Goal: Information Seeking & Learning: Compare options

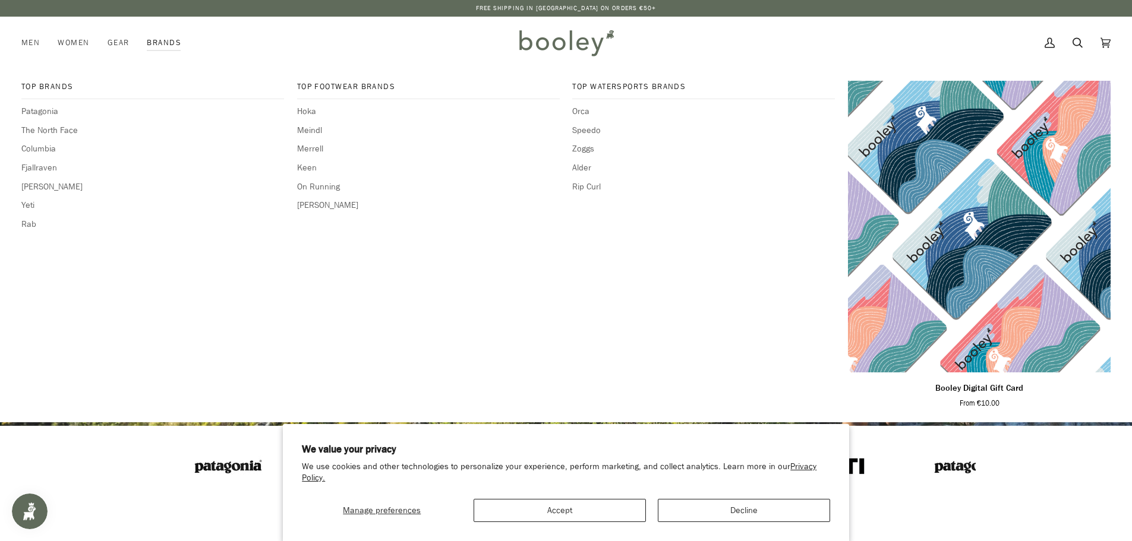
click at [167, 40] on link "Brands" at bounding box center [164, 43] width 52 height 52
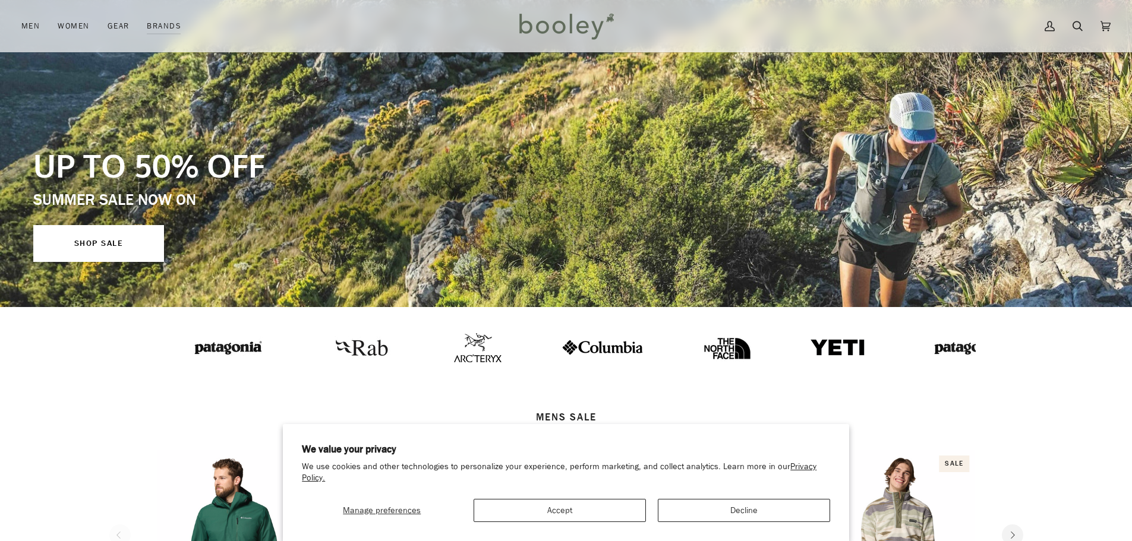
scroll to position [119, 0]
click at [547, 506] on button "Accept" at bounding box center [559, 510] width 172 height 23
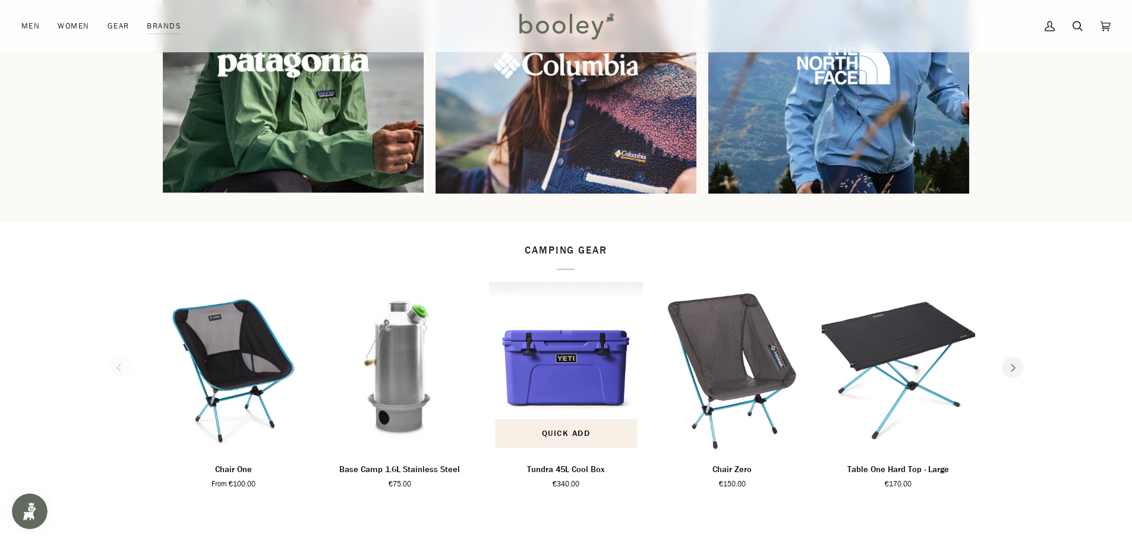
scroll to position [1307, 0]
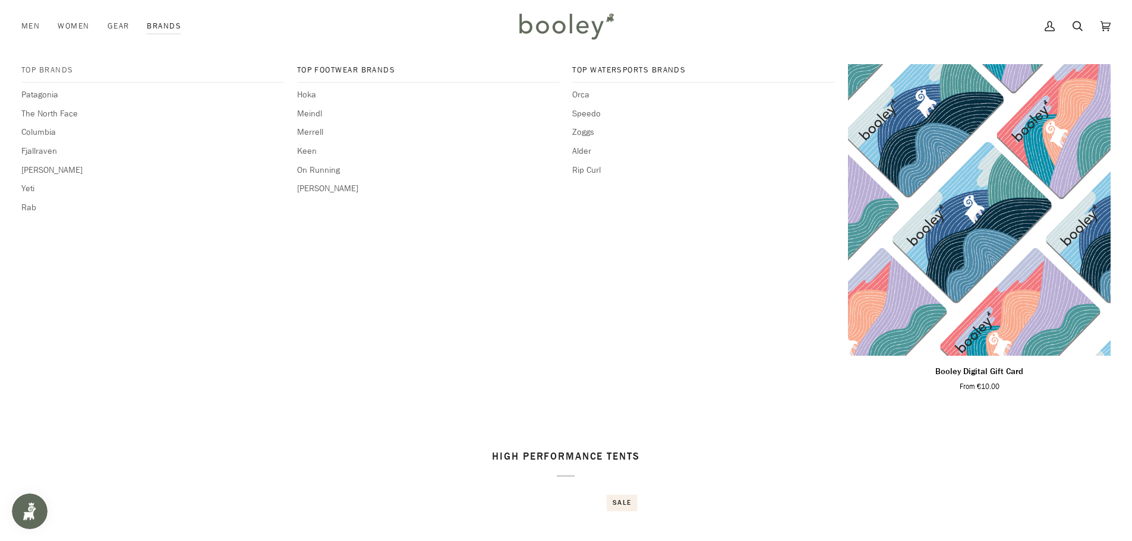
click at [53, 69] on span "Top Brands" at bounding box center [152, 70] width 263 height 12
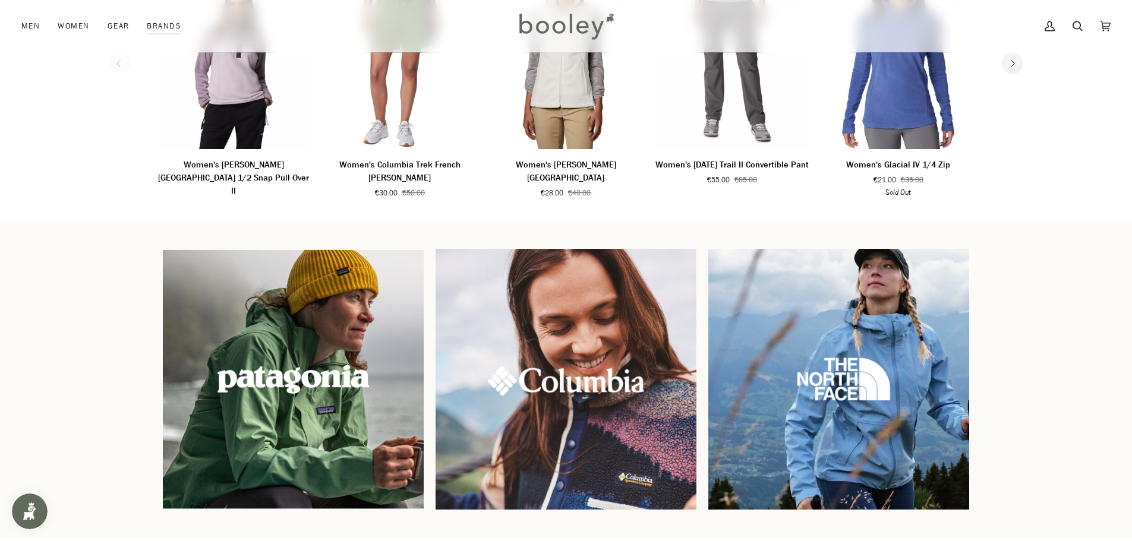
scroll to position [891, 0]
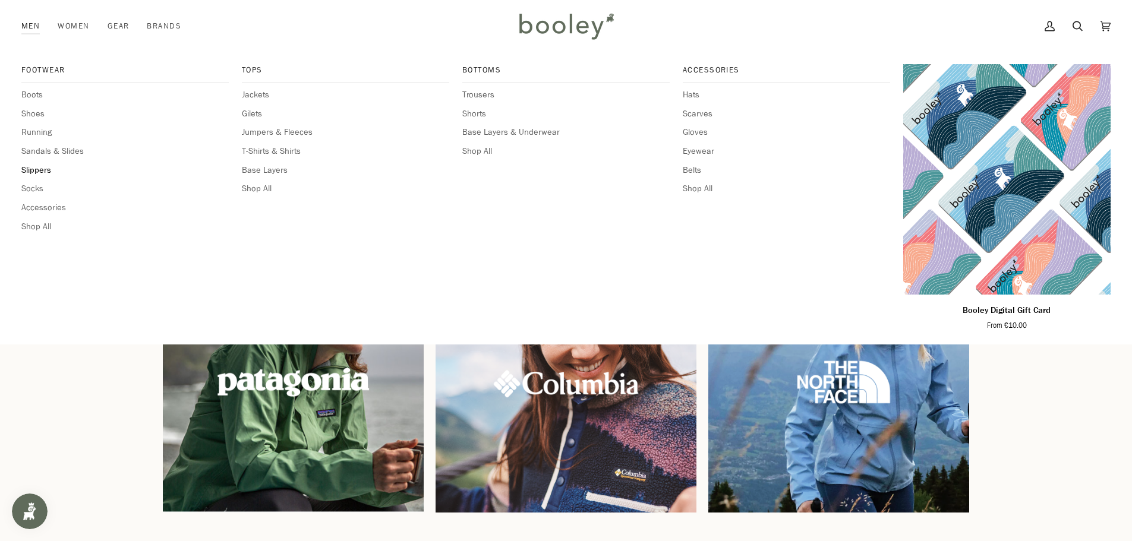
click at [34, 169] on span "Slippers" at bounding box center [124, 170] width 207 height 13
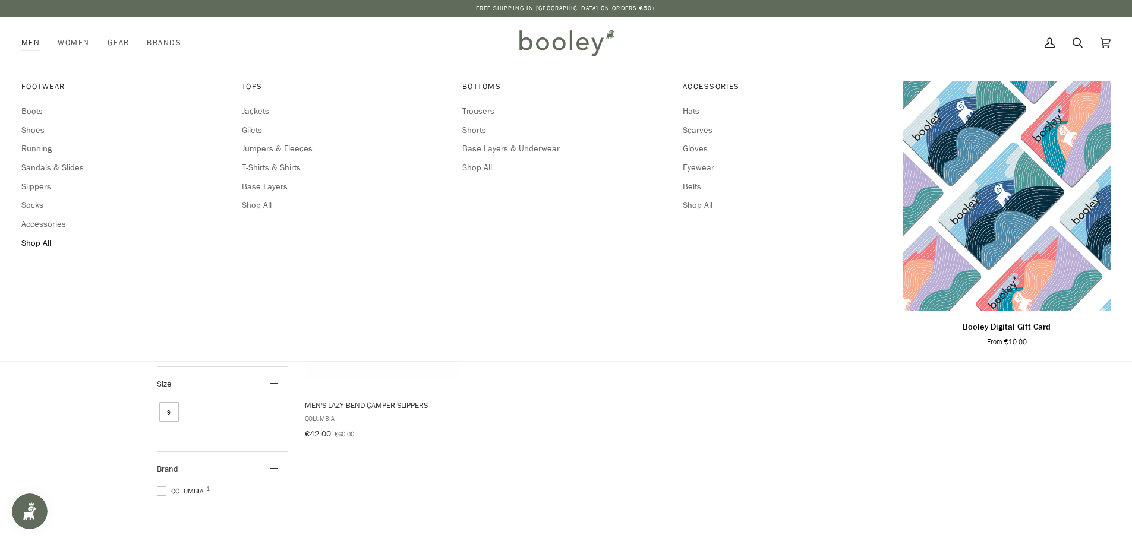
click at [37, 245] on span "Shop All" at bounding box center [124, 243] width 207 height 13
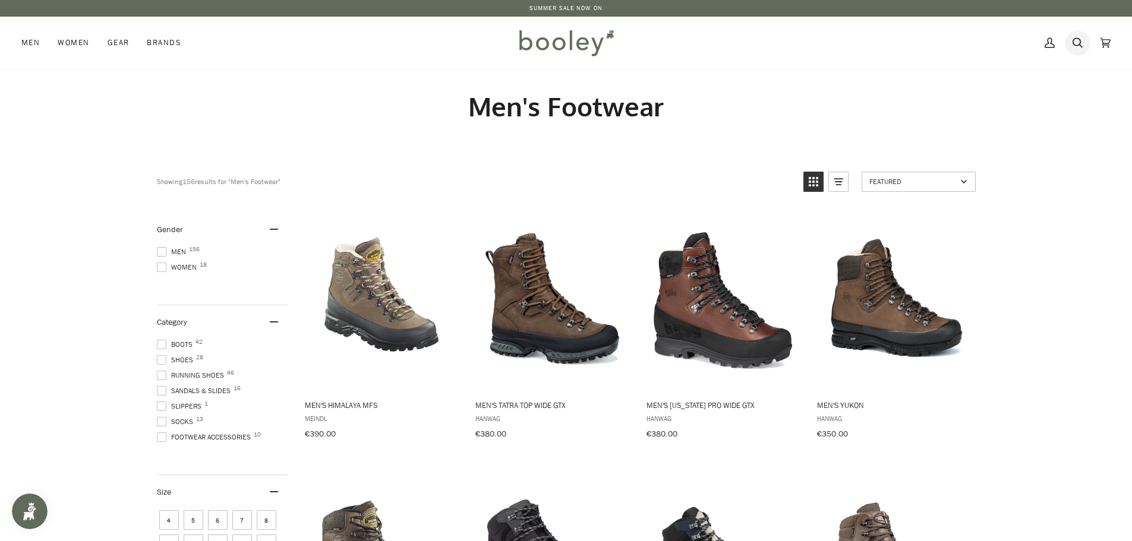
click at [1079, 44] on icon at bounding box center [1077, 43] width 10 height 10
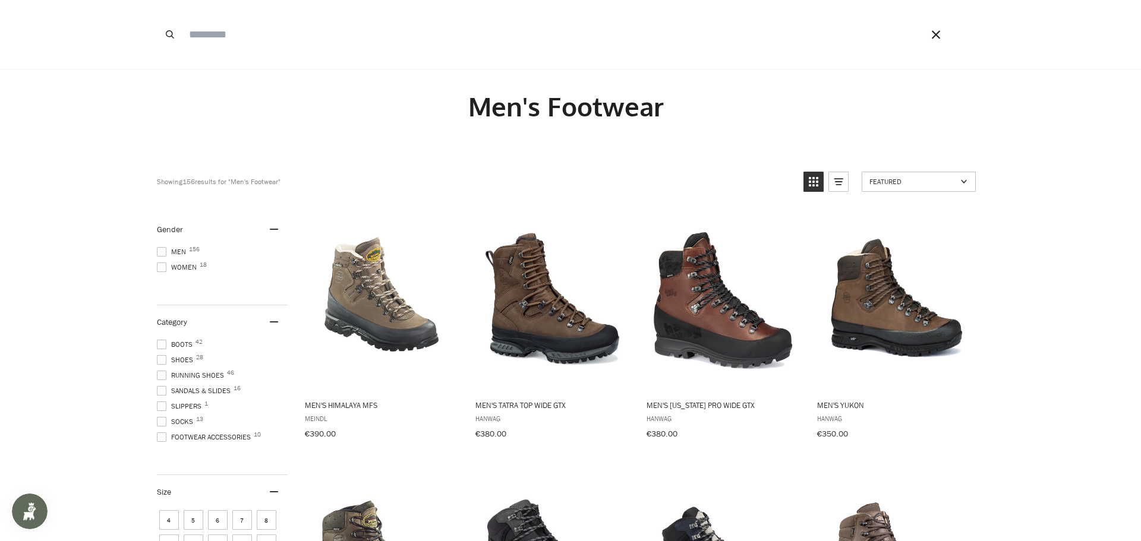
click at [685, 21] on input "Search our store" at bounding box center [538, 34] width 711 height 69
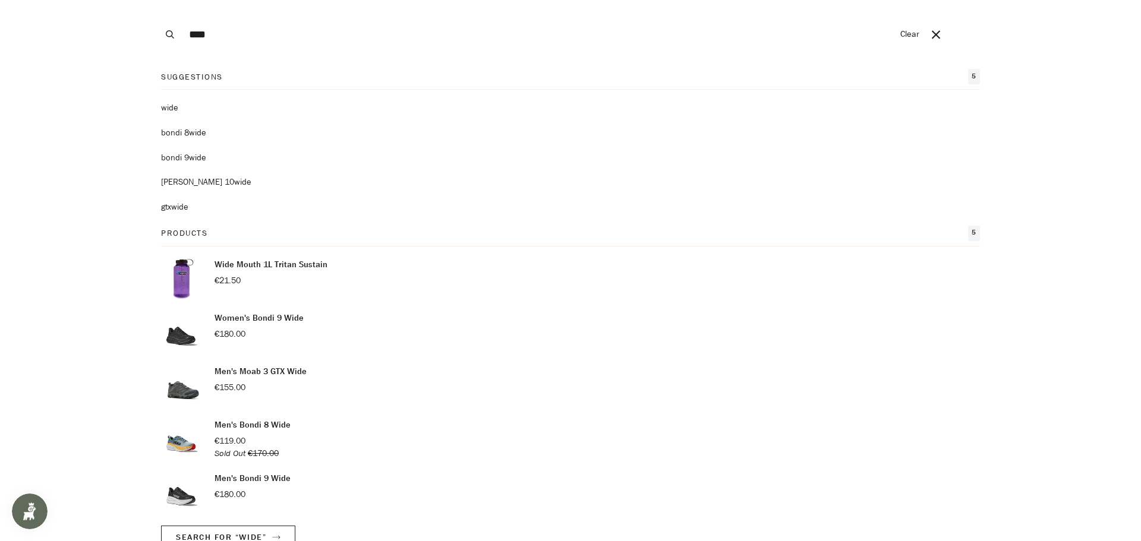
type input "****"
click at [157, 0] on button "Search" at bounding box center [170, 34] width 26 height 69
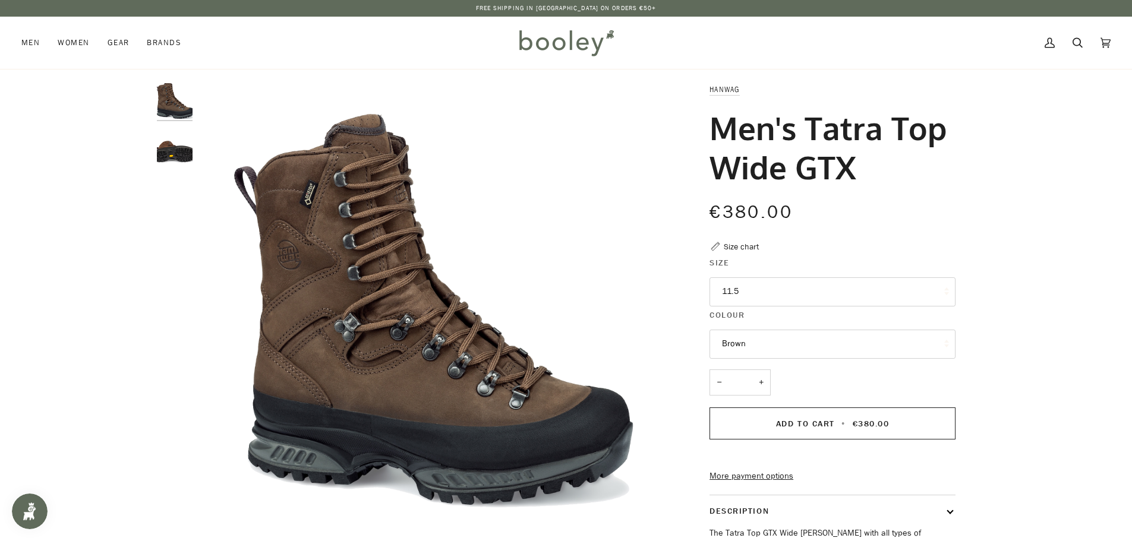
click at [748, 285] on button "11.5" at bounding box center [832, 291] width 246 height 29
click at [600, 278] on img "Hanwag Men's Tatra Top Wide GTX Brown - Booley Galway" at bounding box center [433, 318] width 470 height 470
click at [157, 147] on img "Hanwag Men's Tatra Top Wide GTX - Booley Galway" at bounding box center [175, 147] width 36 height 36
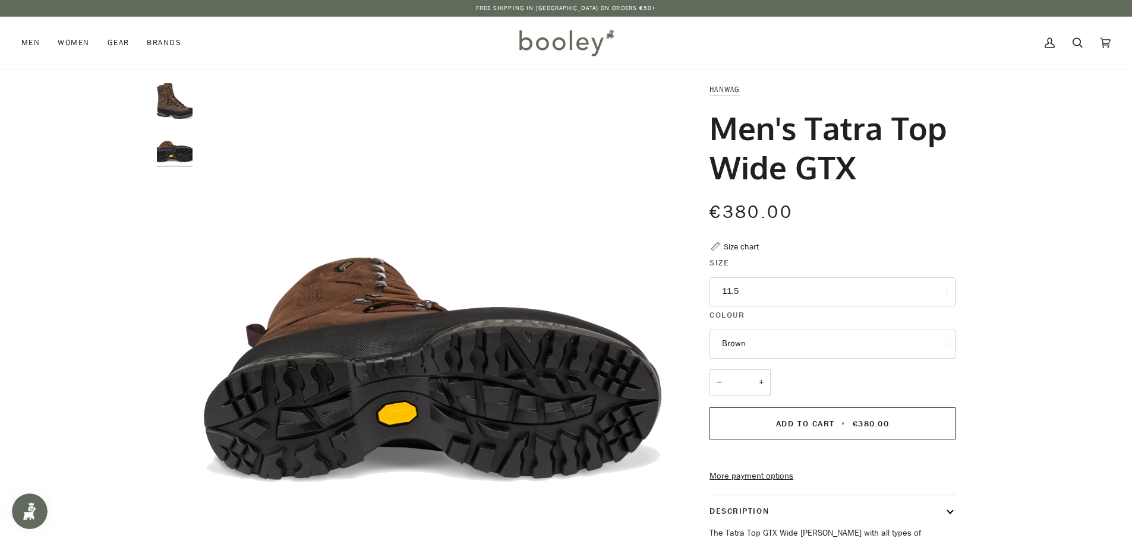
drag, startPoint x: 714, startPoint y: 128, endPoint x: 858, endPoint y: 165, distance: 148.5
click at [858, 165] on h1 "Men's Tatra Top Wide GTX" at bounding box center [827, 147] width 237 height 78
click at [716, 86] on link "Hanwag" at bounding box center [724, 89] width 30 height 10
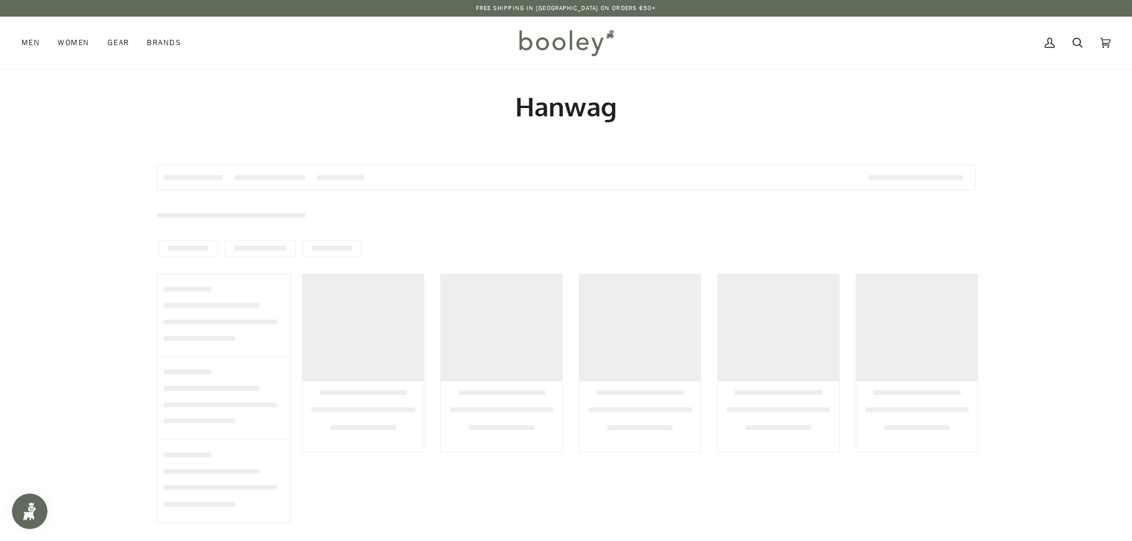
type input "******"
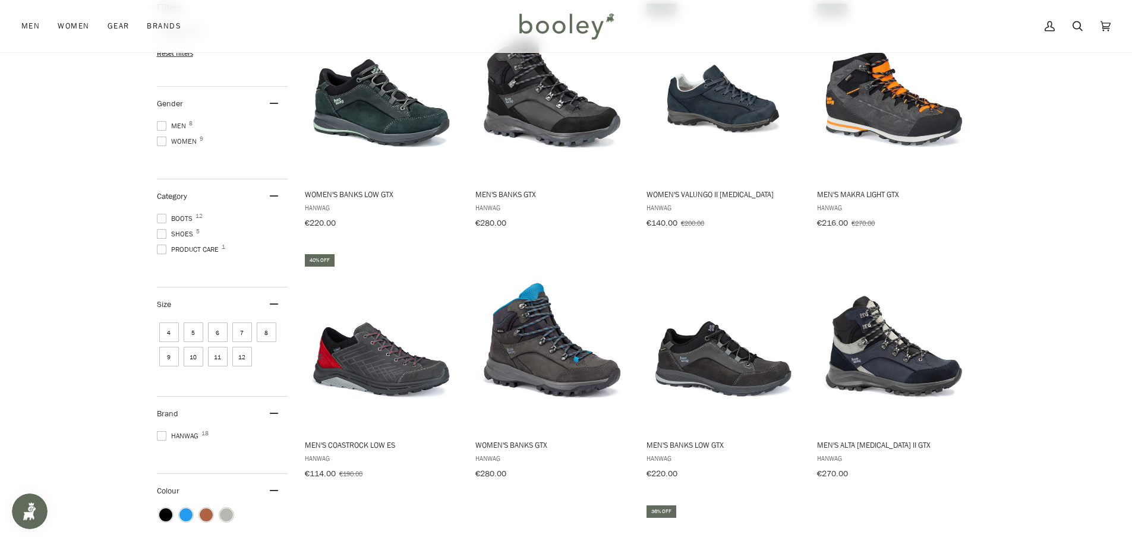
scroll to position [238, 0]
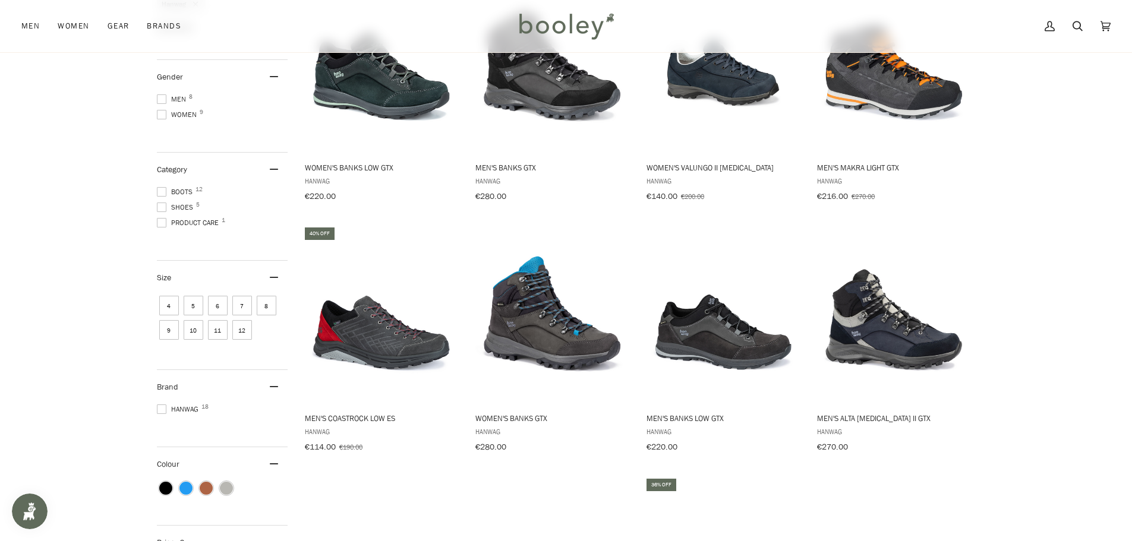
click at [181, 94] on span "Men 8" at bounding box center [173, 99] width 33 height 11
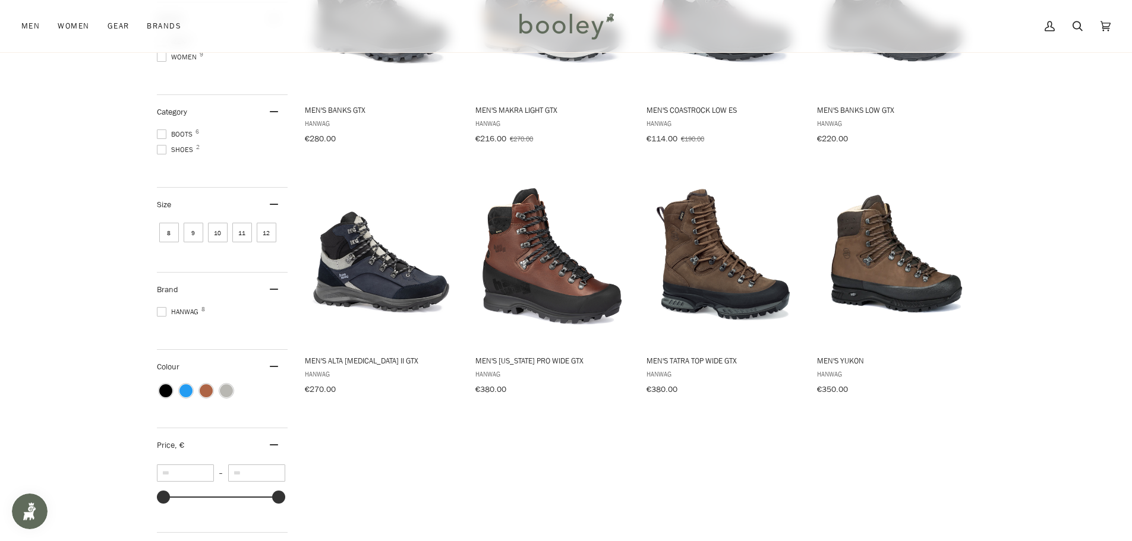
scroll to position [297, 0]
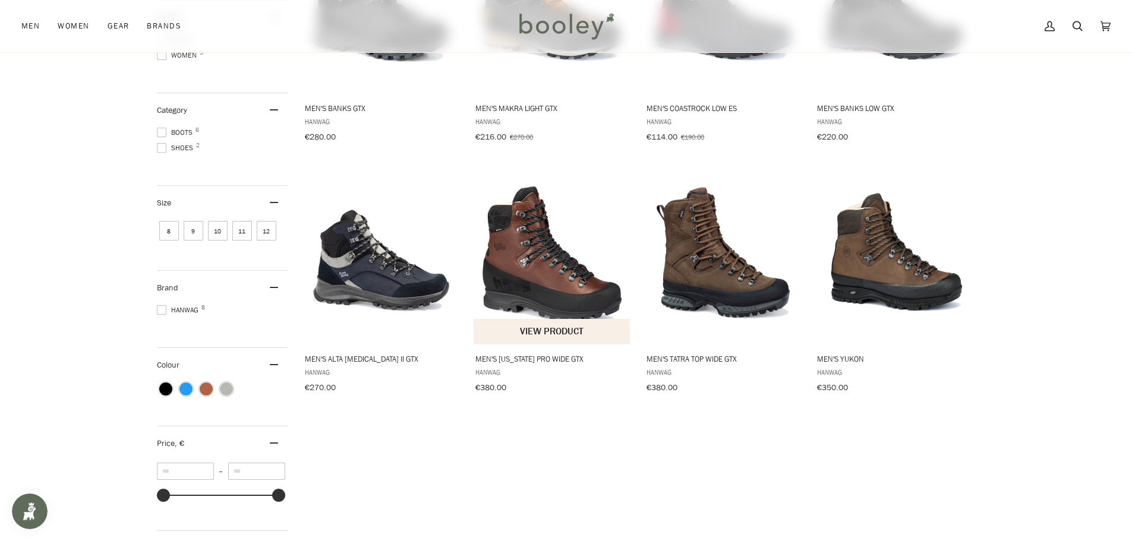
click at [516, 214] on img "Men's Alaska Pro Wide GTX" at bounding box center [551, 255] width 157 height 157
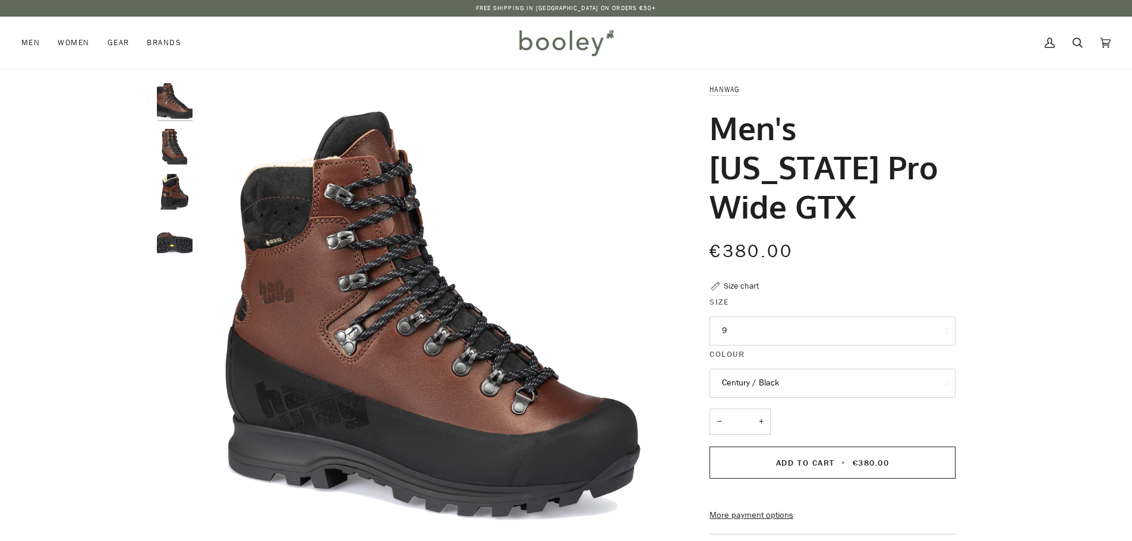
click at [763, 317] on button "9" at bounding box center [832, 331] width 246 height 29
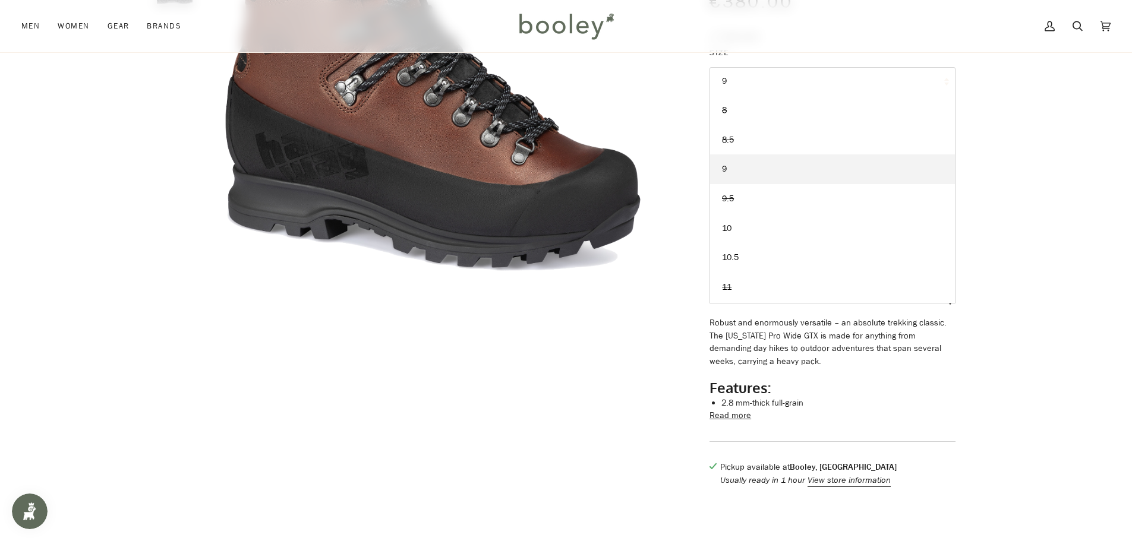
scroll to position [238, 0]
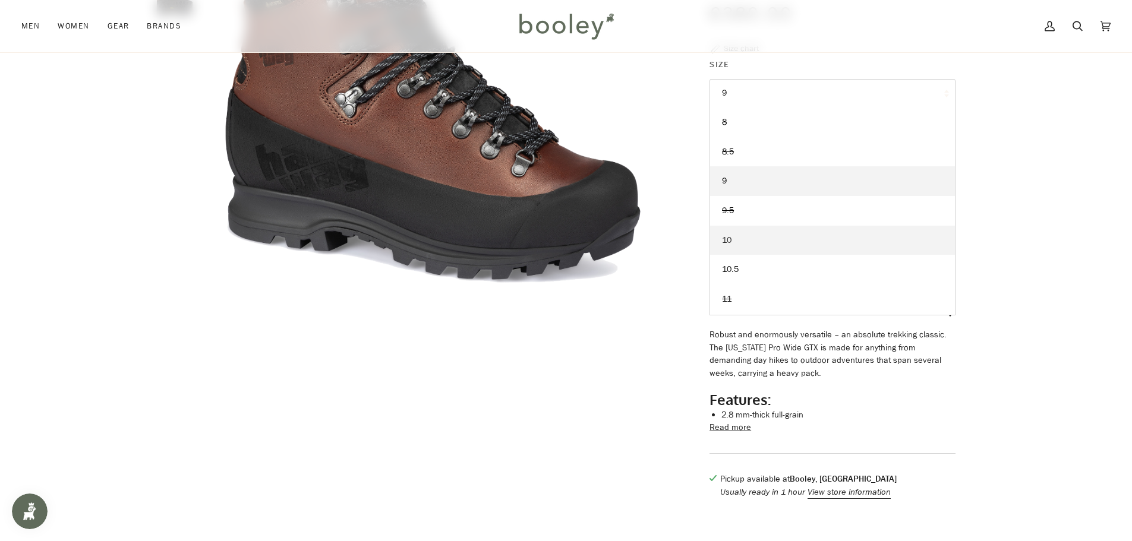
click at [740, 226] on link "10" at bounding box center [832, 241] width 245 height 30
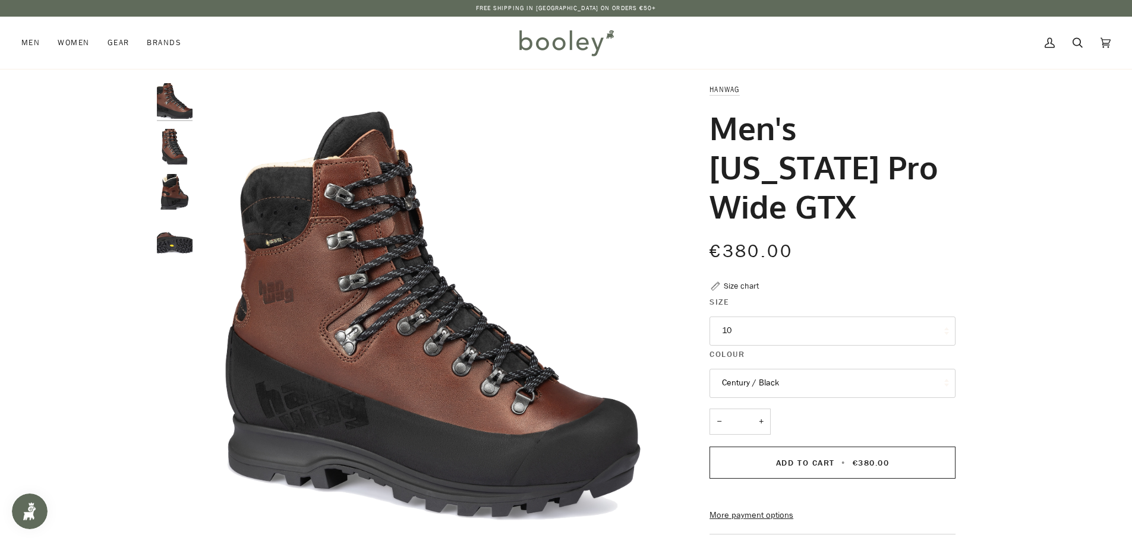
click at [188, 212] on div at bounding box center [178, 174] width 42 height 182
click at [187, 211] on div at bounding box center [178, 174] width 42 height 182
click at [185, 206] on img "Hanwag Men's Alaska Pro Wide GTX - Booley Galway" at bounding box center [175, 192] width 36 height 36
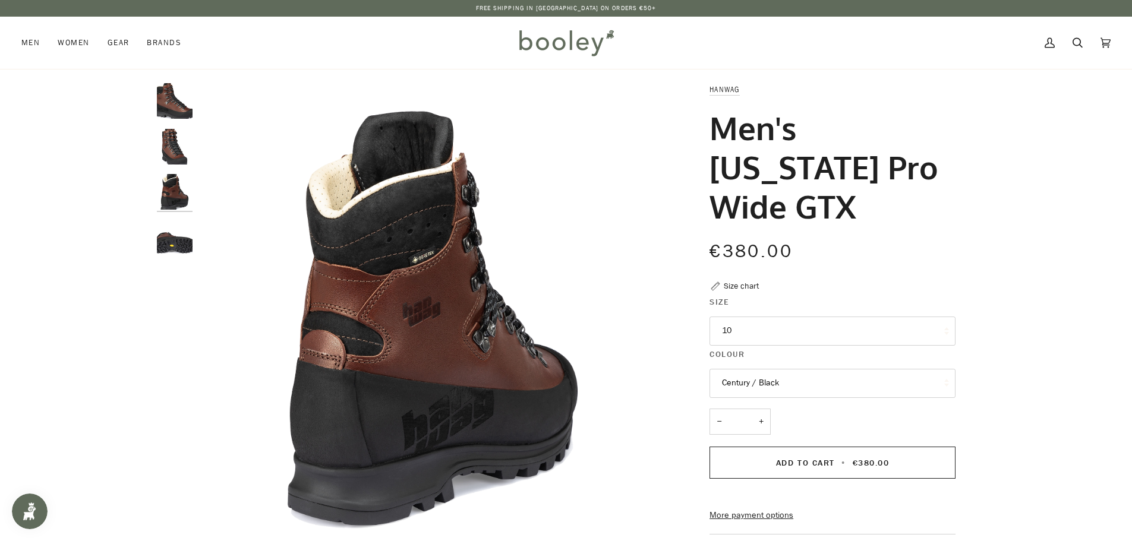
click at [178, 246] on img "Hanwag Men's Alaska Pro Wide GTX - Booley Galway" at bounding box center [175, 238] width 36 height 36
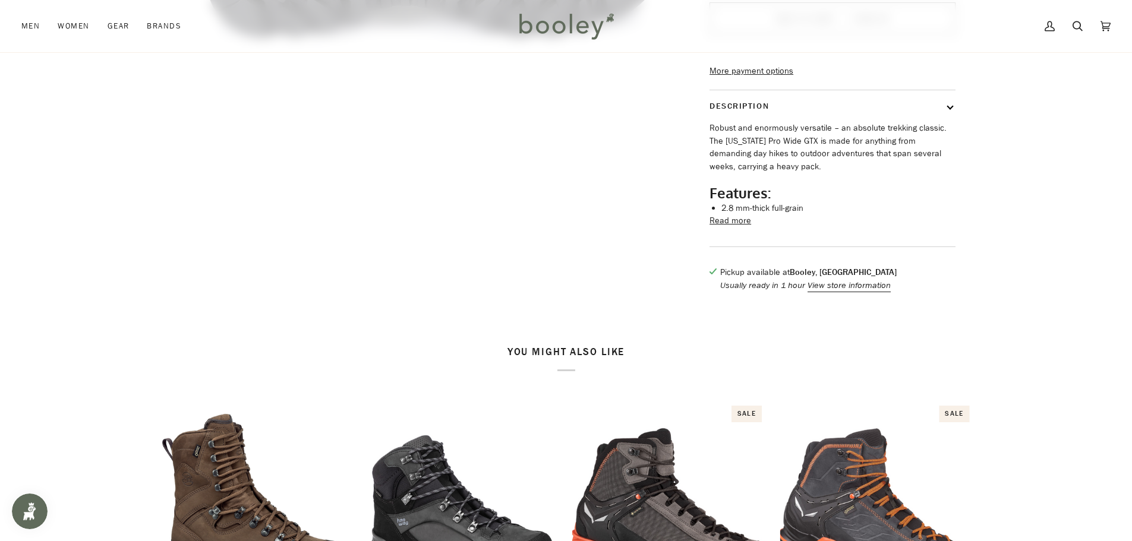
scroll to position [416, 0]
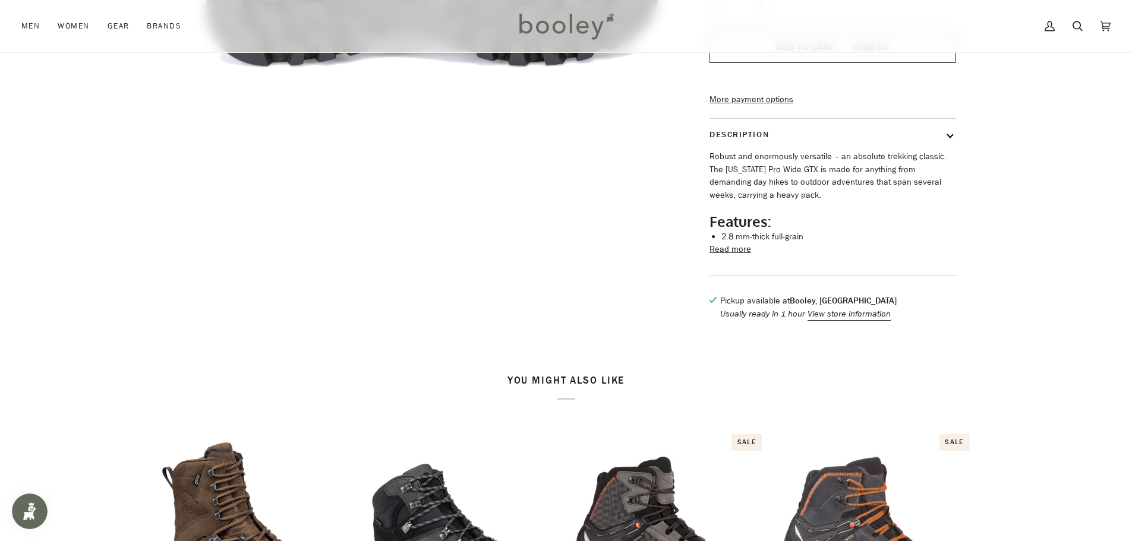
click at [735, 243] on button "Read more" at bounding box center [730, 249] width 42 height 13
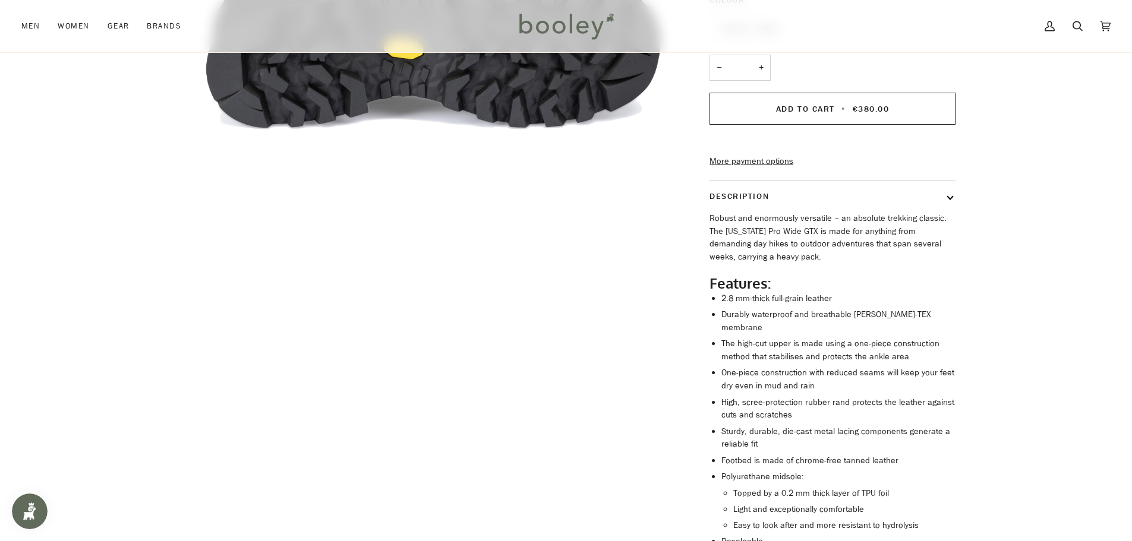
scroll to position [297, 0]
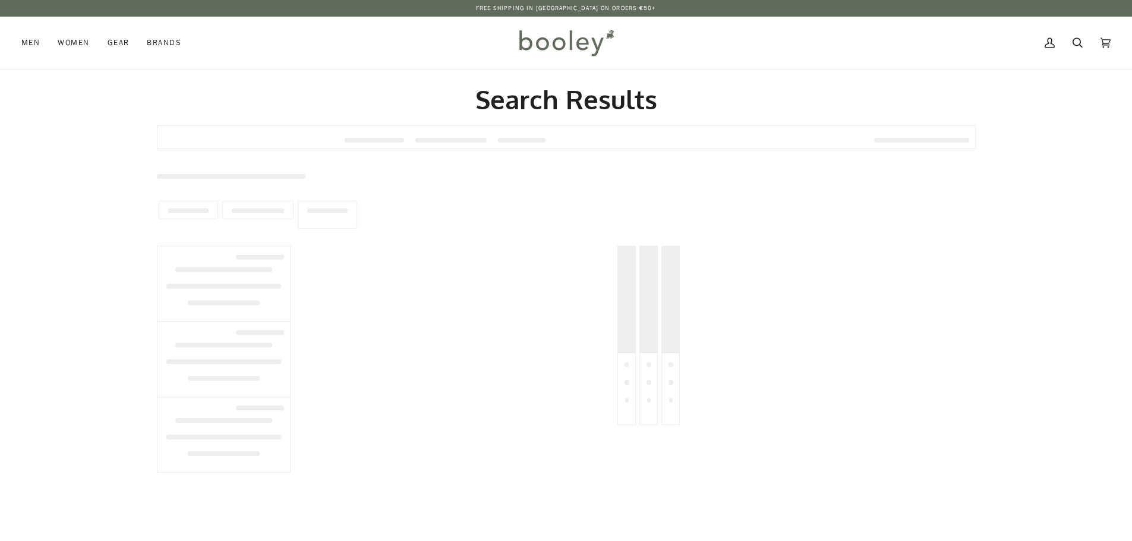
type input "****"
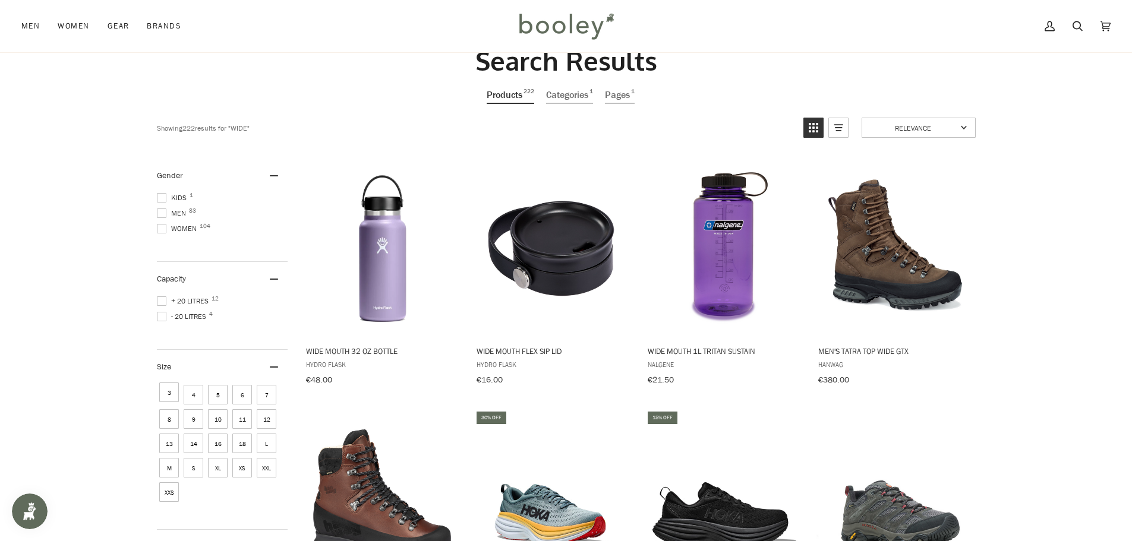
scroll to position [59, 0]
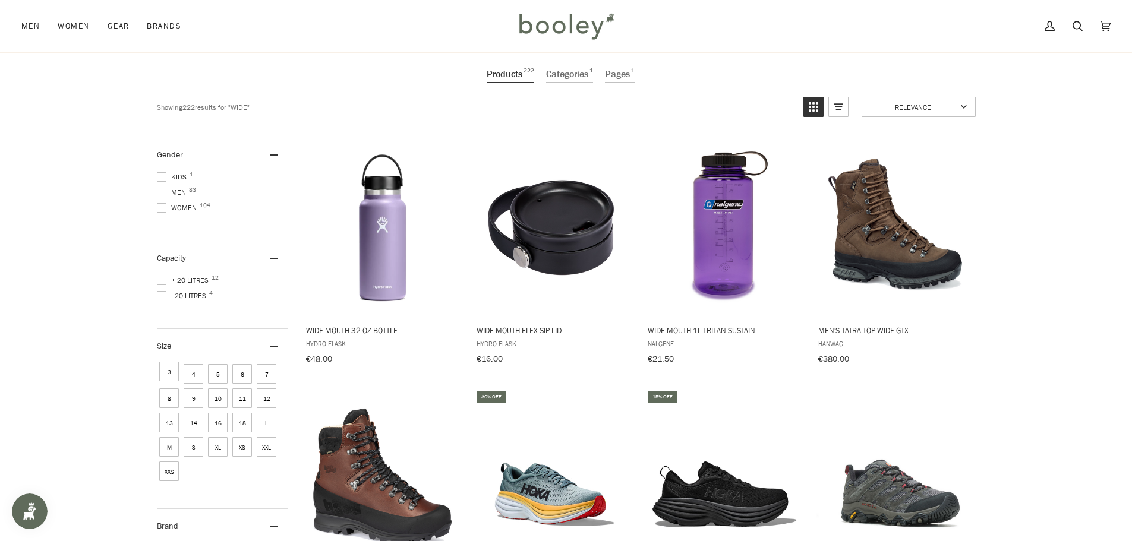
click at [176, 191] on span "Men 83" at bounding box center [173, 192] width 33 height 11
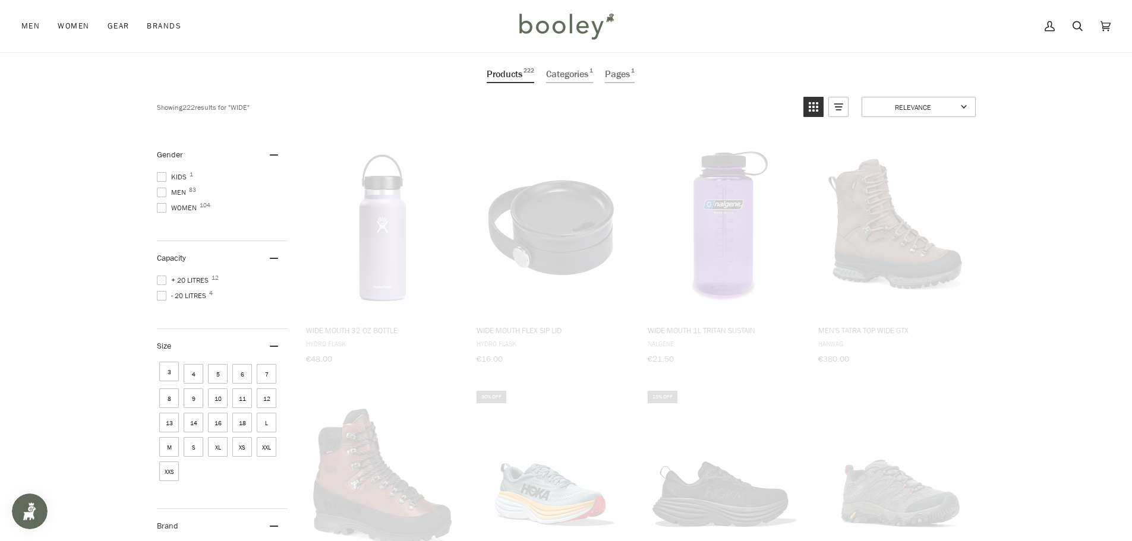
scroll to position [29, 0]
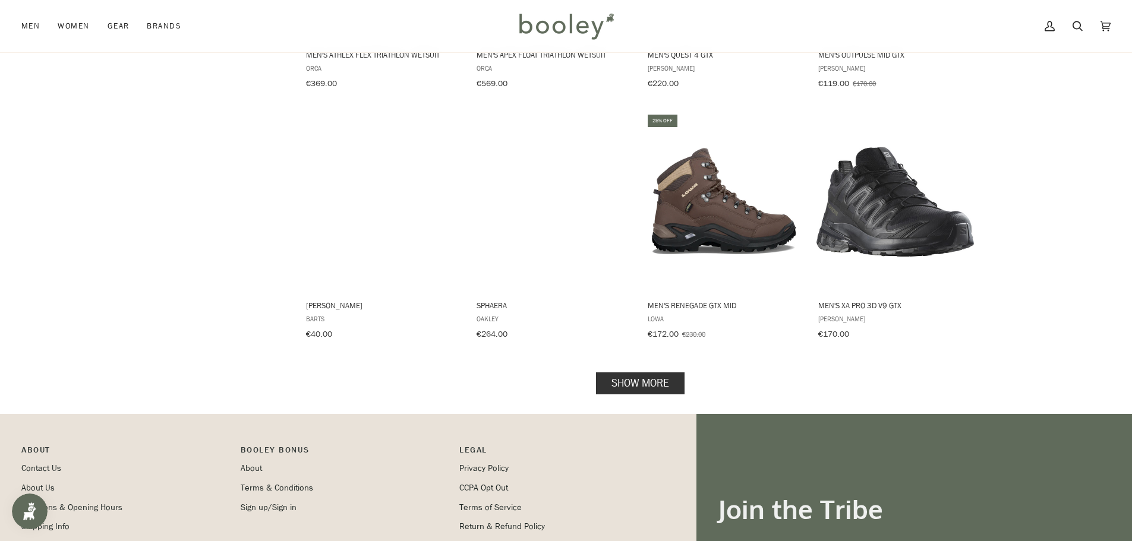
scroll to position [1129, 0]
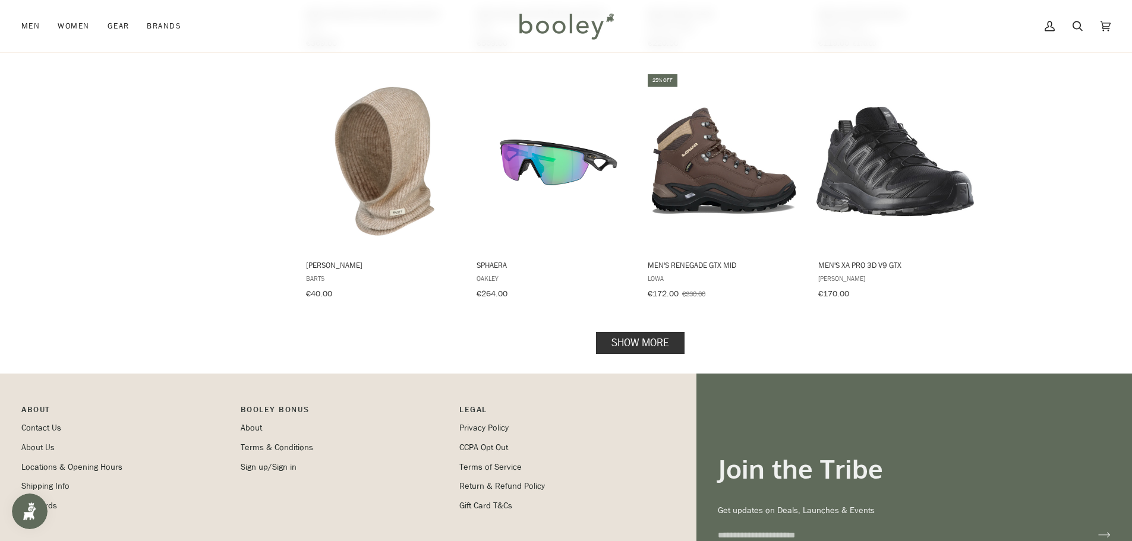
click at [646, 331] on link "Show more" at bounding box center [640, 342] width 89 height 22
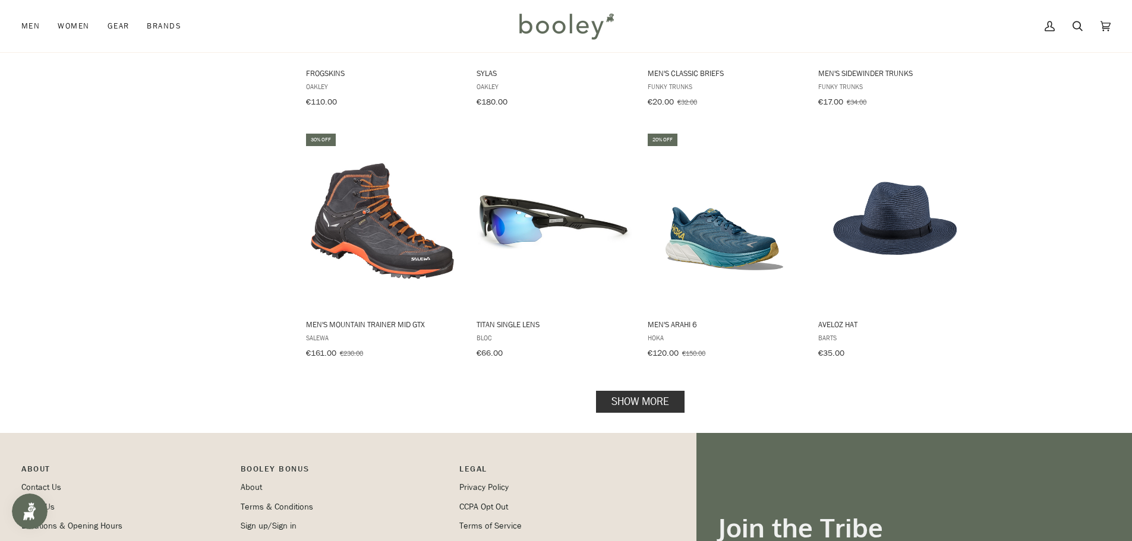
scroll to position [2376, 0]
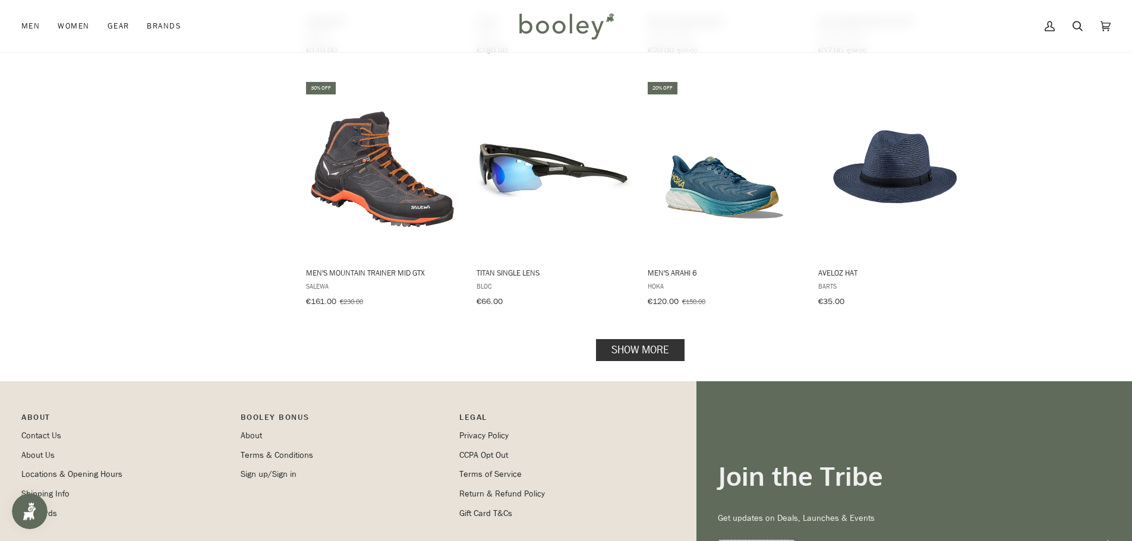
click at [664, 339] on link "Show more" at bounding box center [640, 350] width 89 height 22
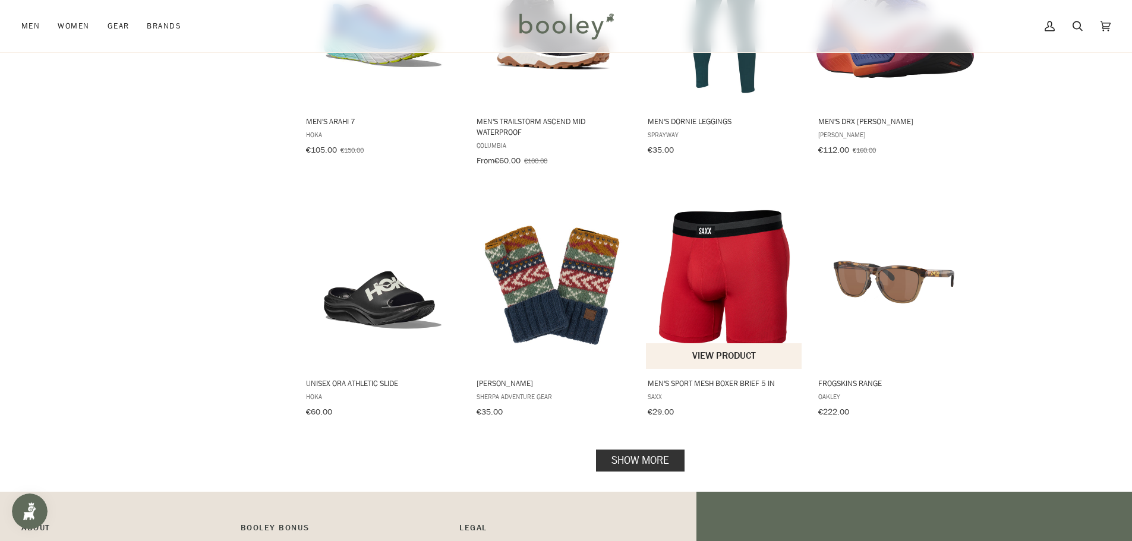
scroll to position [3623, 0]
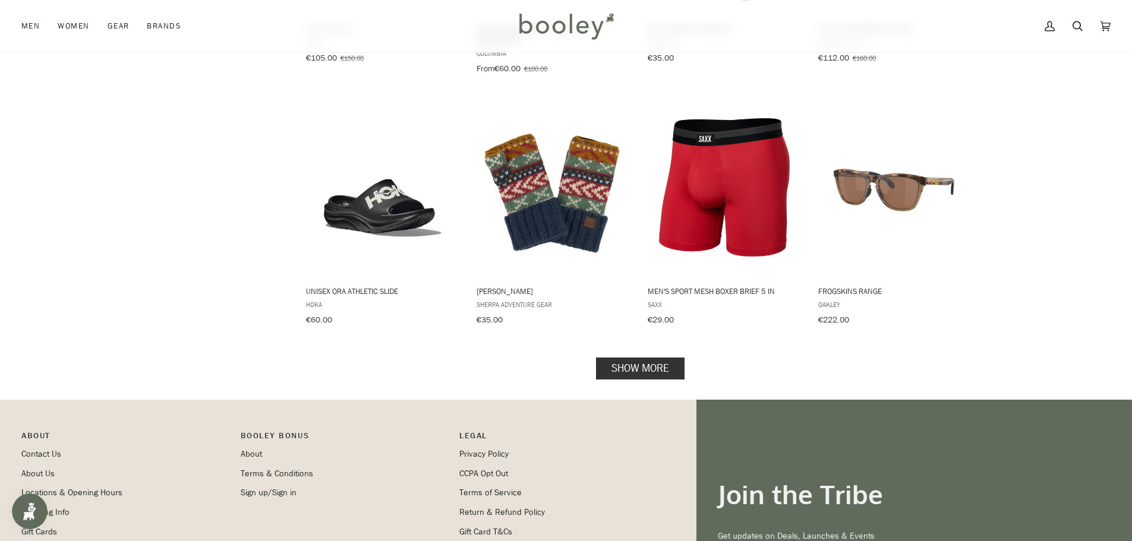
click at [624, 358] on link "Show more" at bounding box center [640, 369] width 89 height 22
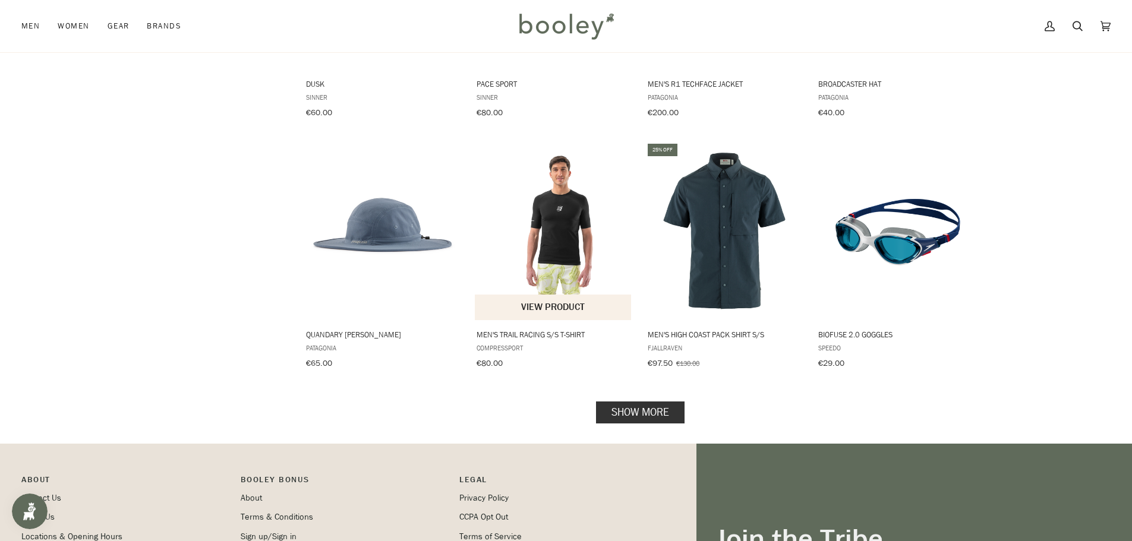
scroll to position [4871, 0]
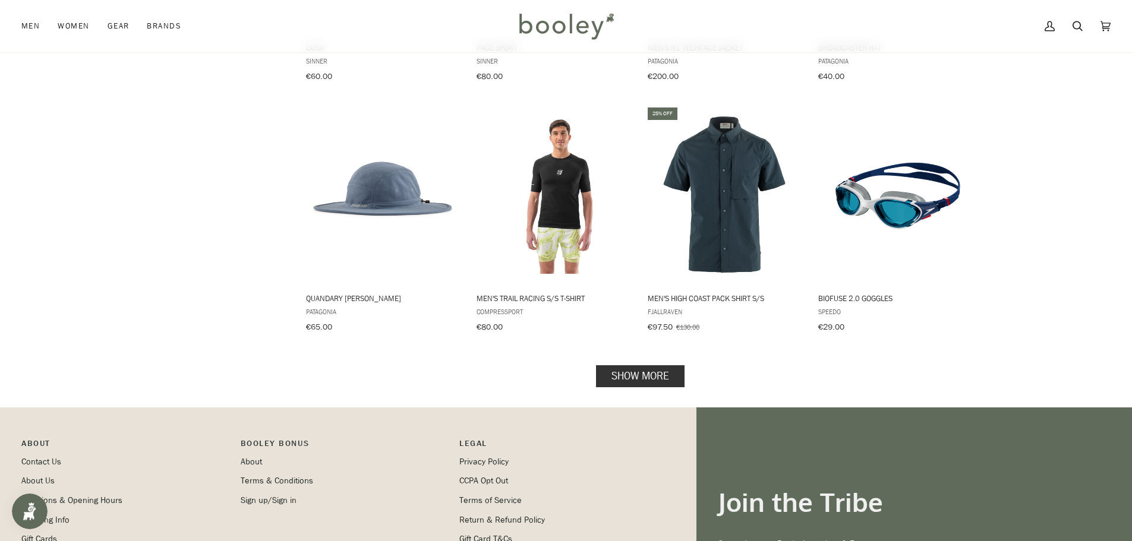
click at [629, 365] on link "Show more" at bounding box center [640, 376] width 89 height 22
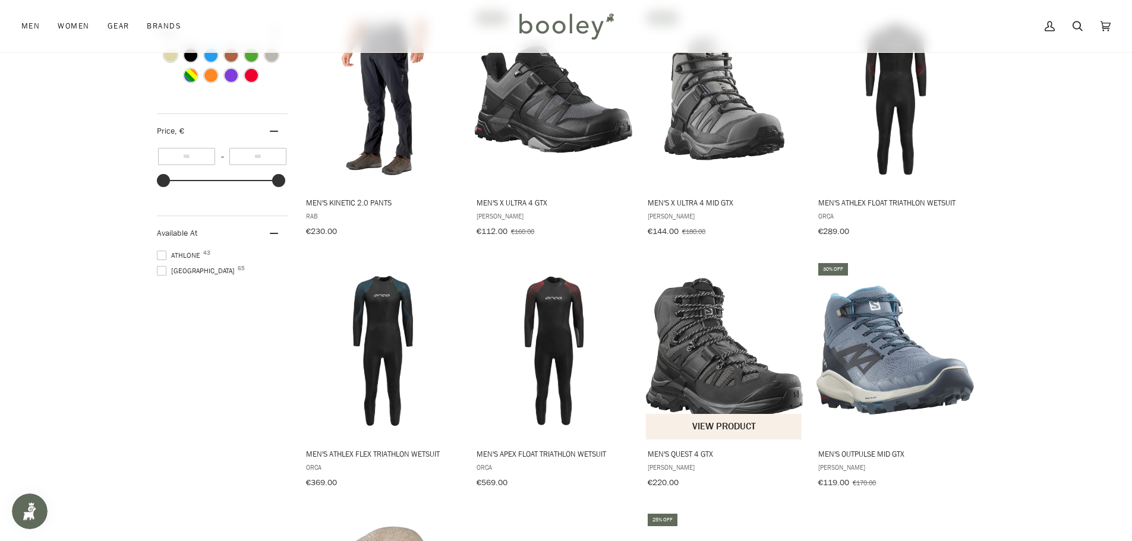
scroll to position [653, 0]
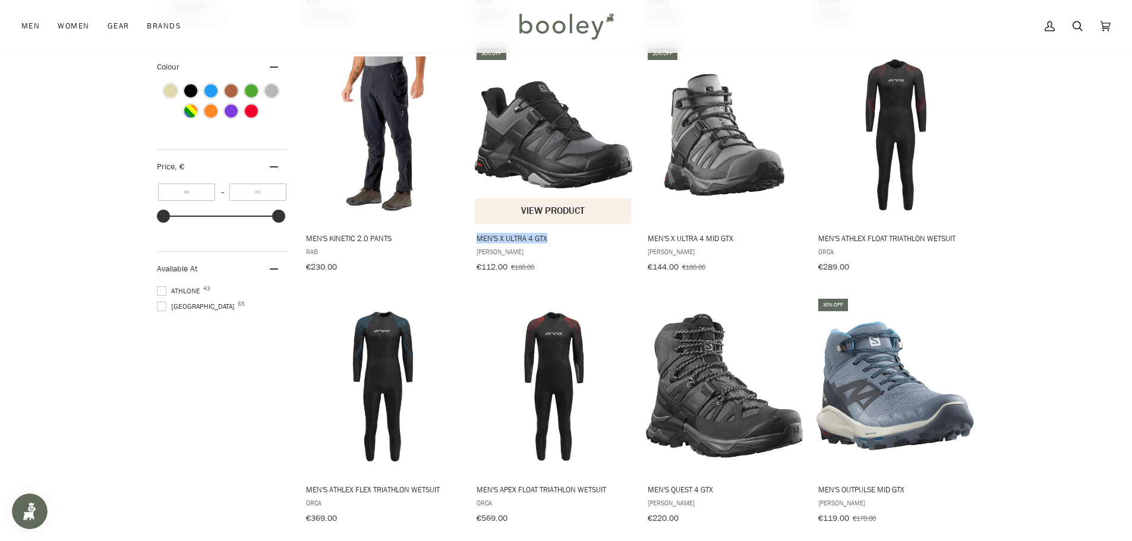
drag, startPoint x: 472, startPoint y: 231, endPoint x: 546, endPoint y: 235, distance: 73.8
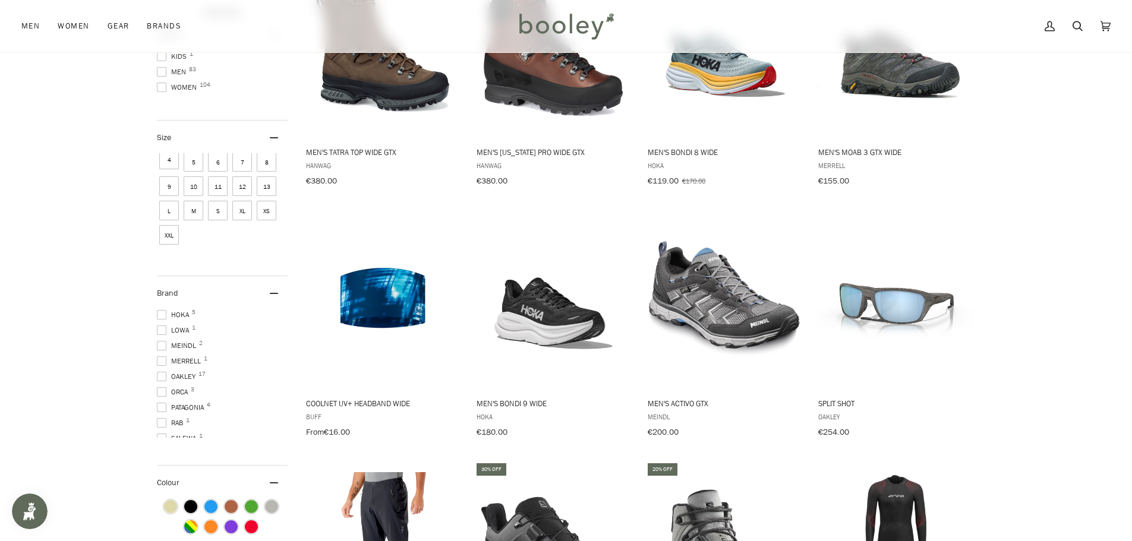
scroll to position [178, 0]
click at [176, 348] on span "Merrell 1" at bounding box center [181, 353] width 48 height 11
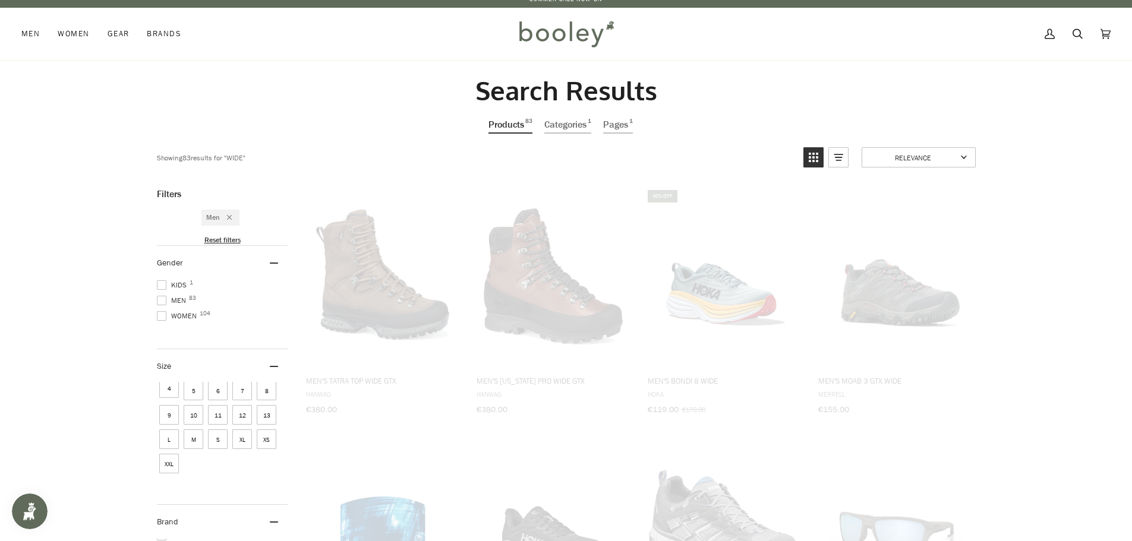
scroll to position [0, 0]
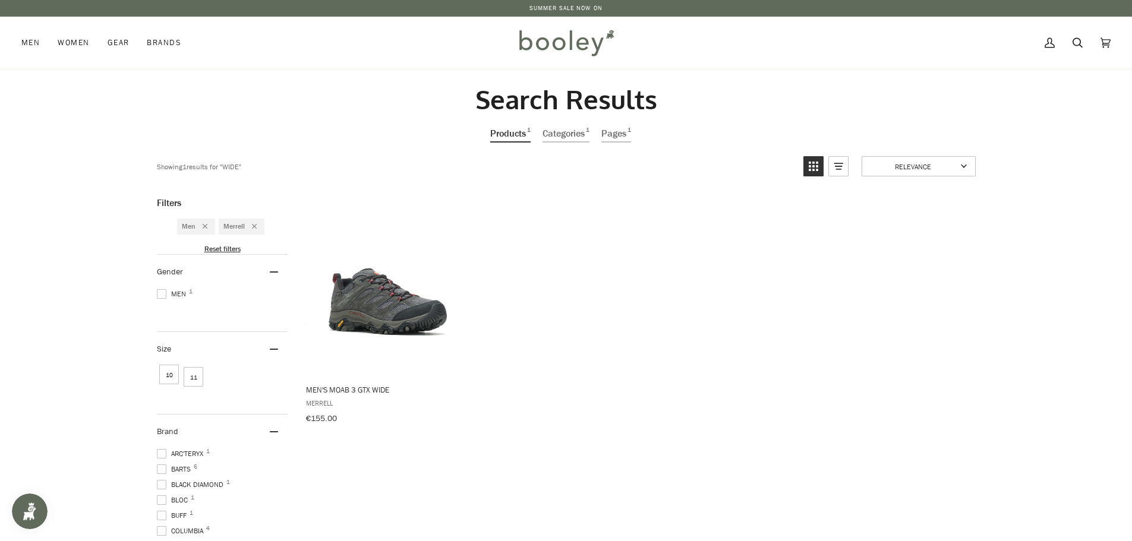
scroll to position [178, 0]
click at [352, 312] on img "Men's Moab 3 GTX Wide" at bounding box center [382, 285] width 157 height 157
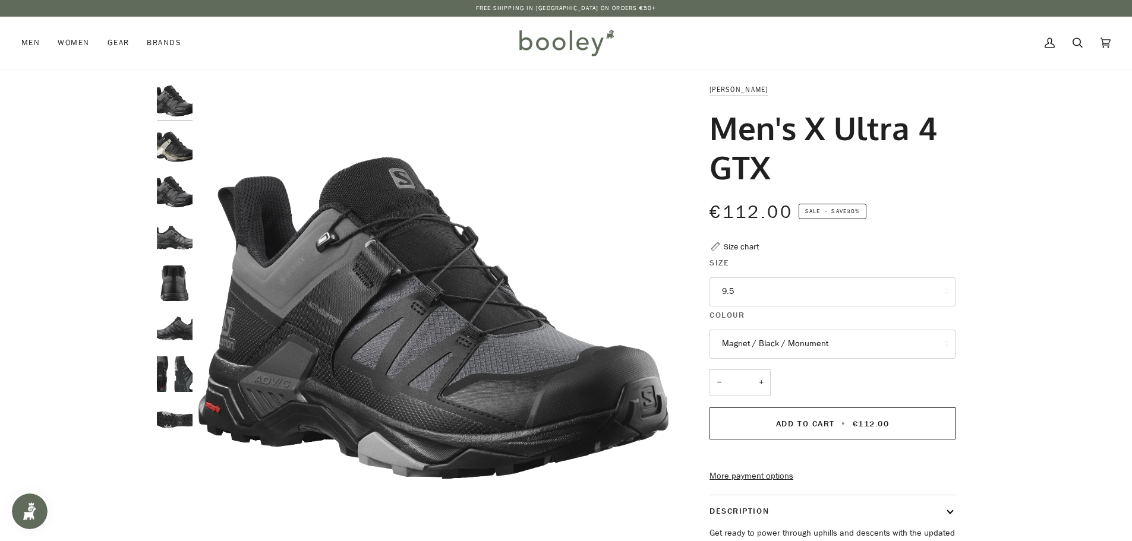
click at [746, 284] on button "9.5" at bounding box center [832, 291] width 246 height 29
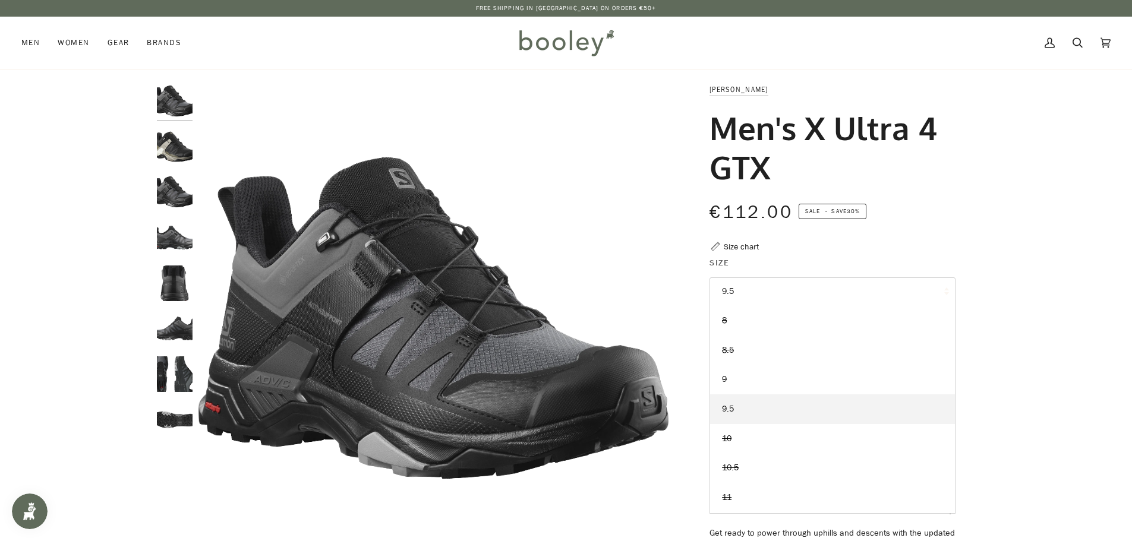
click at [172, 157] on img "Salomon Men's X Ultra 4 GTX Black / Vintage Khaki / Vanilla Ice - Booley Galway" at bounding box center [175, 147] width 36 height 36
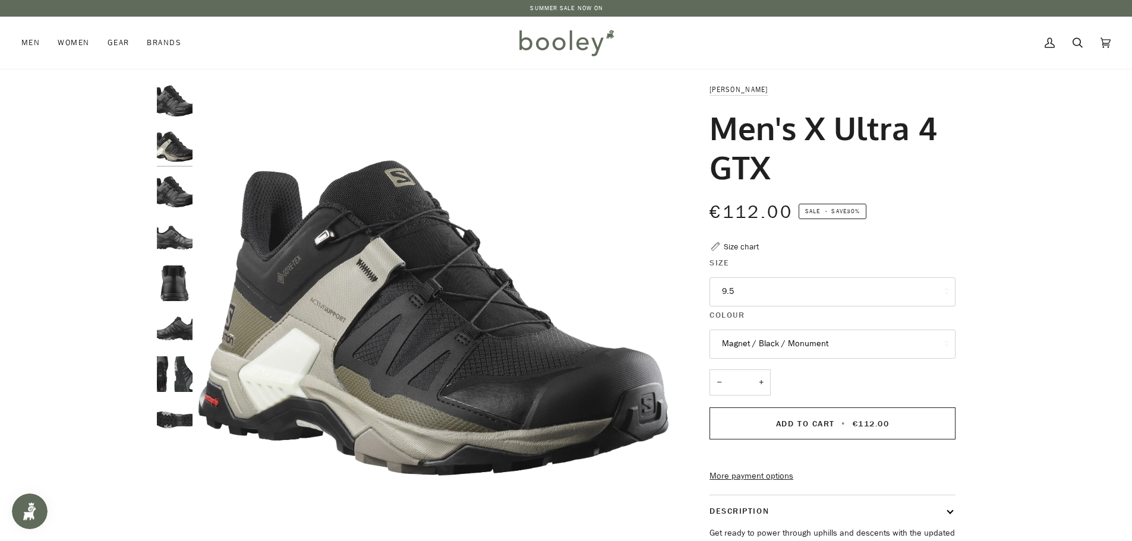
click at [172, 188] on img "Salomon Men's X Ultra 4 GTX Magnet / Black / Monument A - Booley Galway" at bounding box center [175, 192] width 36 height 36
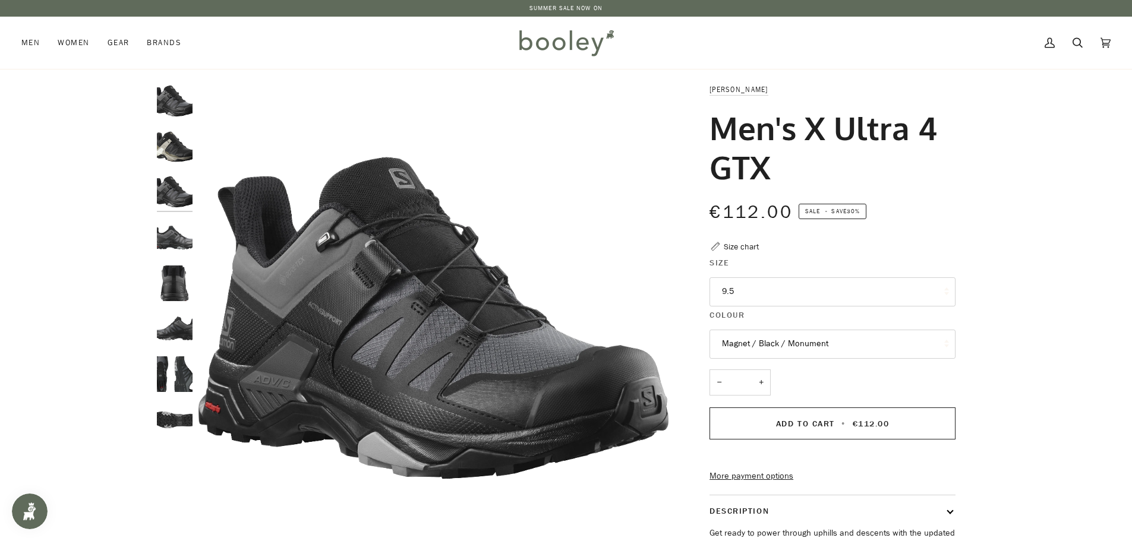
click at [172, 238] on img "Salomon Men's X Ultra 4 GTX Magnet / Black / Monument - Booley Galway" at bounding box center [175, 238] width 36 height 36
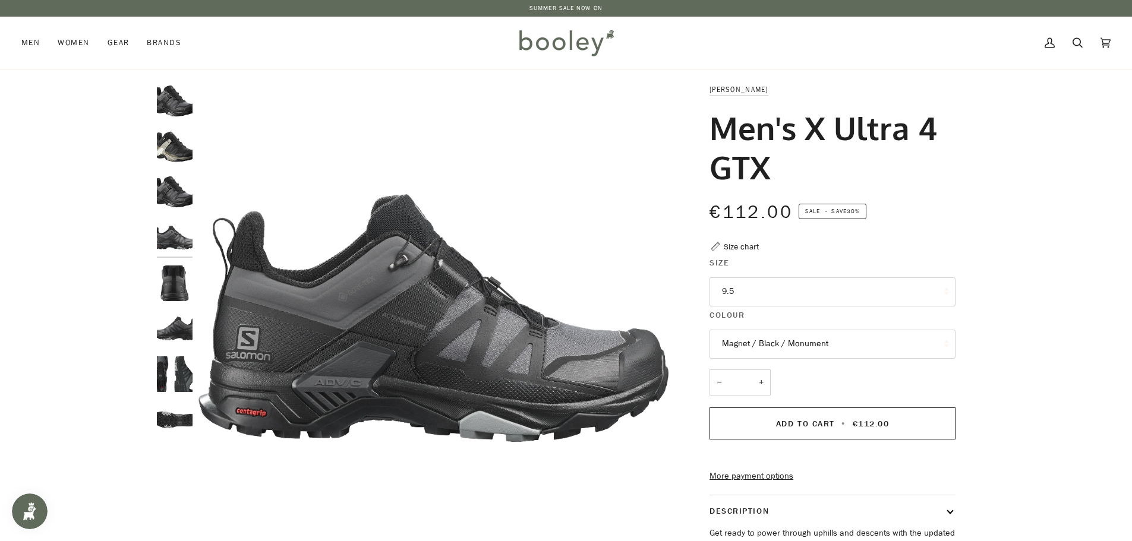
click at [188, 274] on img "Salomon Men's X Ultra 4 GTX Magnet / Black / Monument - Booley Galway" at bounding box center [175, 284] width 36 height 36
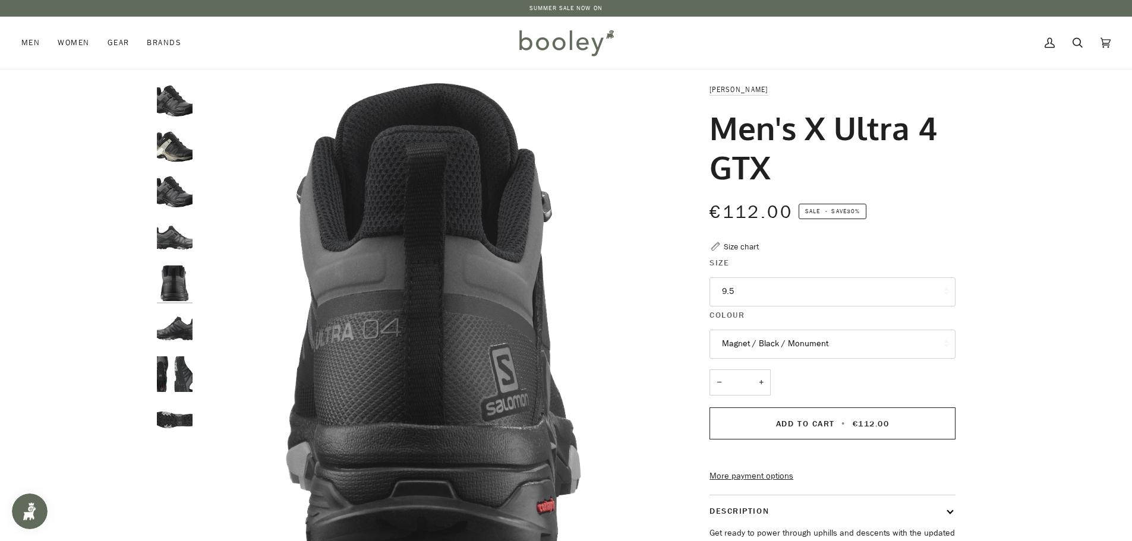
click at [166, 326] on img "Salomon Men's X Ultra 4 GTX Magnet / Black / Monument - Booley Galway" at bounding box center [175, 329] width 36 height 36
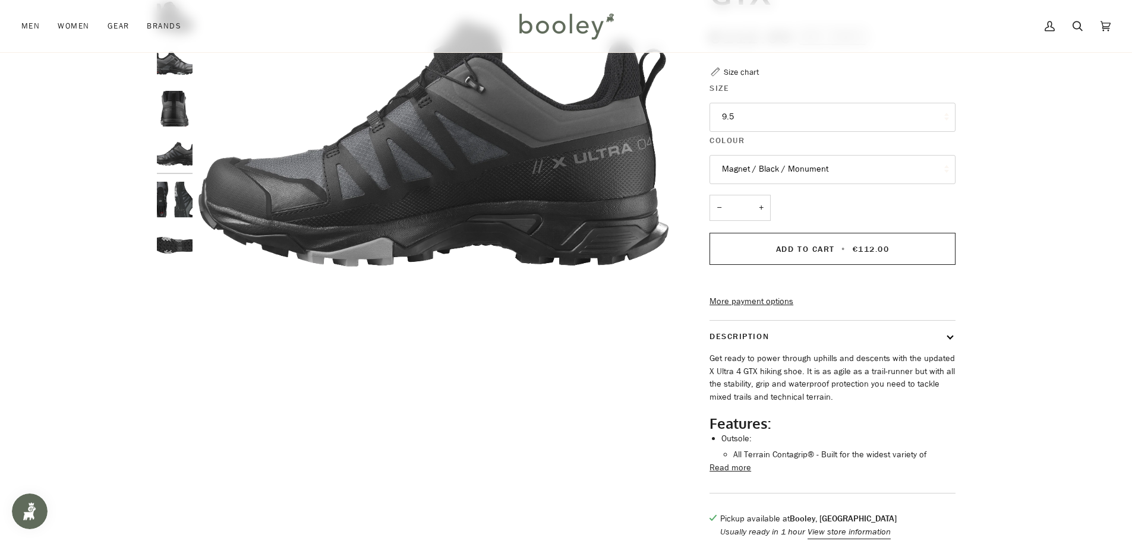
scroll to position [178, 0]
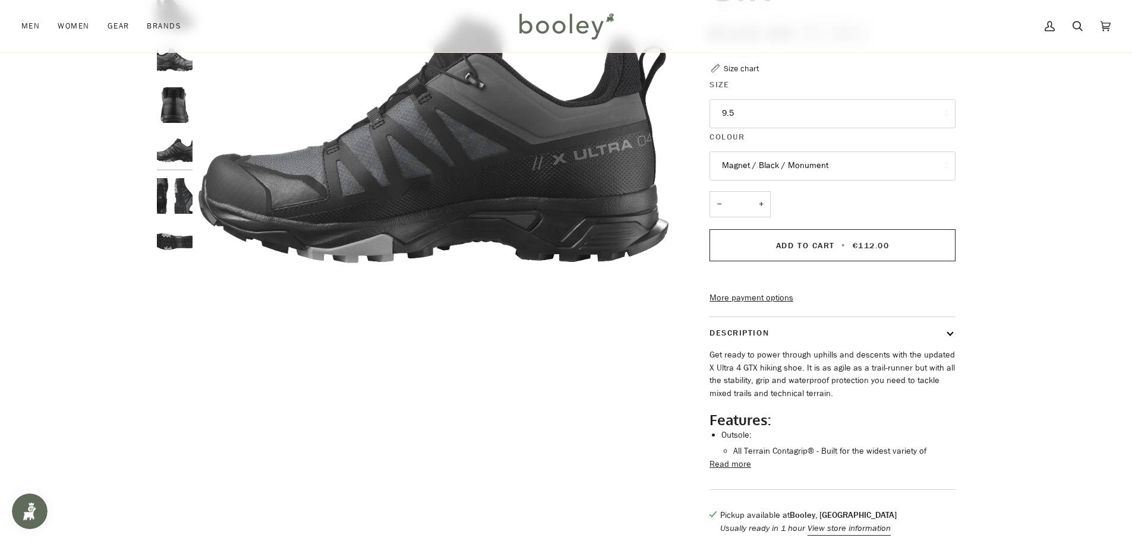
click at [728, 471] on button "Read more" at bounding box center [730, 464] width 42 height 13
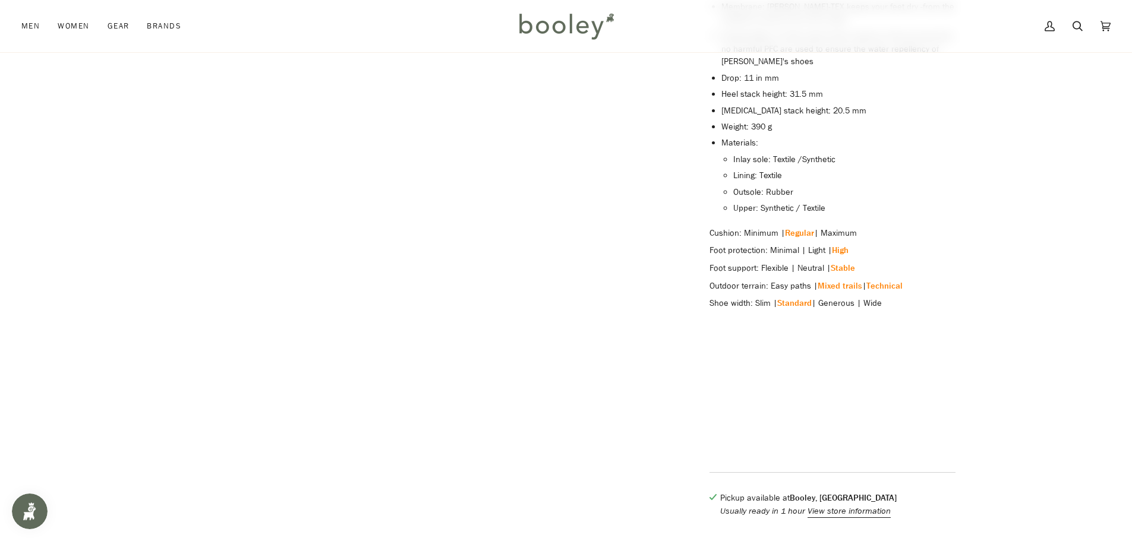
scroll to position [1247, 0]
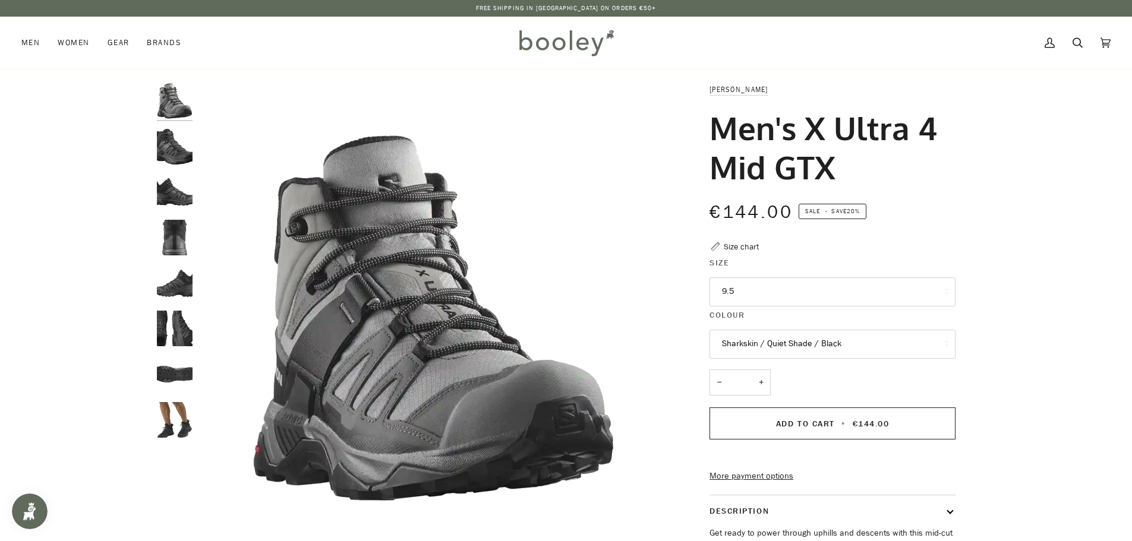
scroll to position [59, 0]
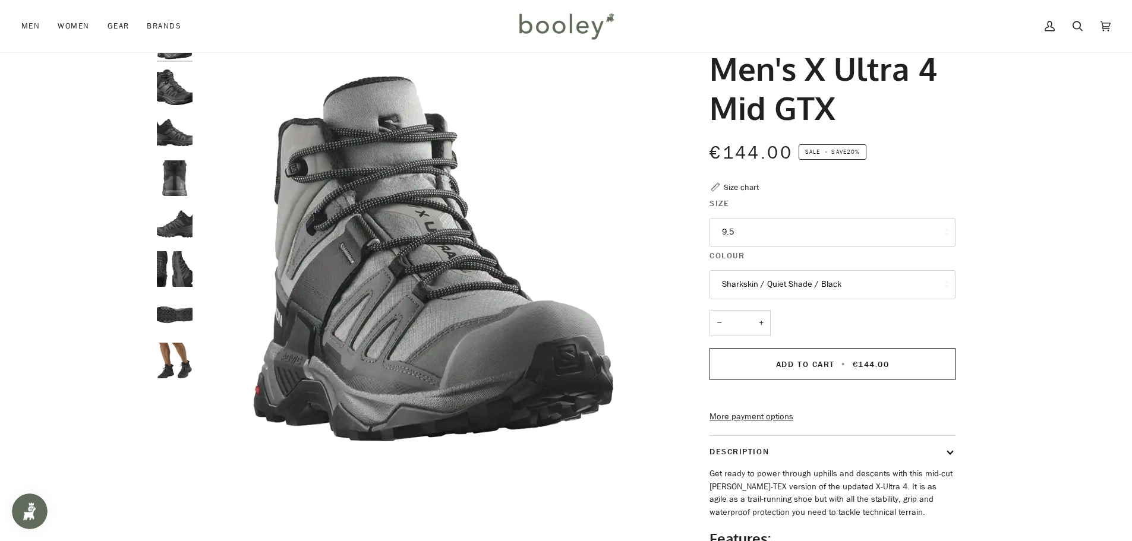
click at [729, 224] on button "9.5" at bounding box center [832, 232] width 246 height 29
click at [1019, 266] on div "Zoom Zoom" at bounding box center [566, 345] width 1132 height 642
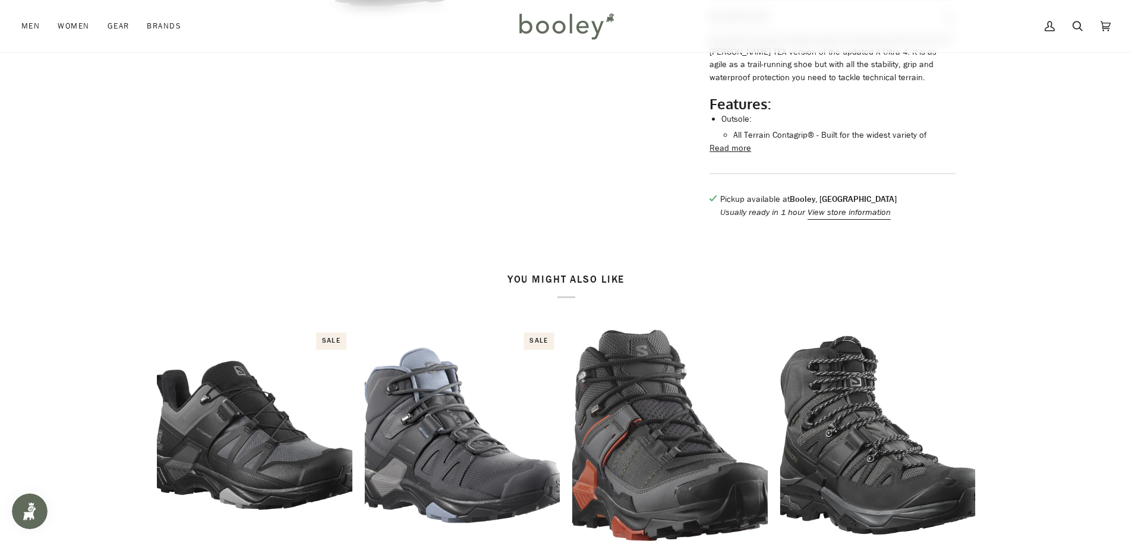
scroll to position [475, 0]
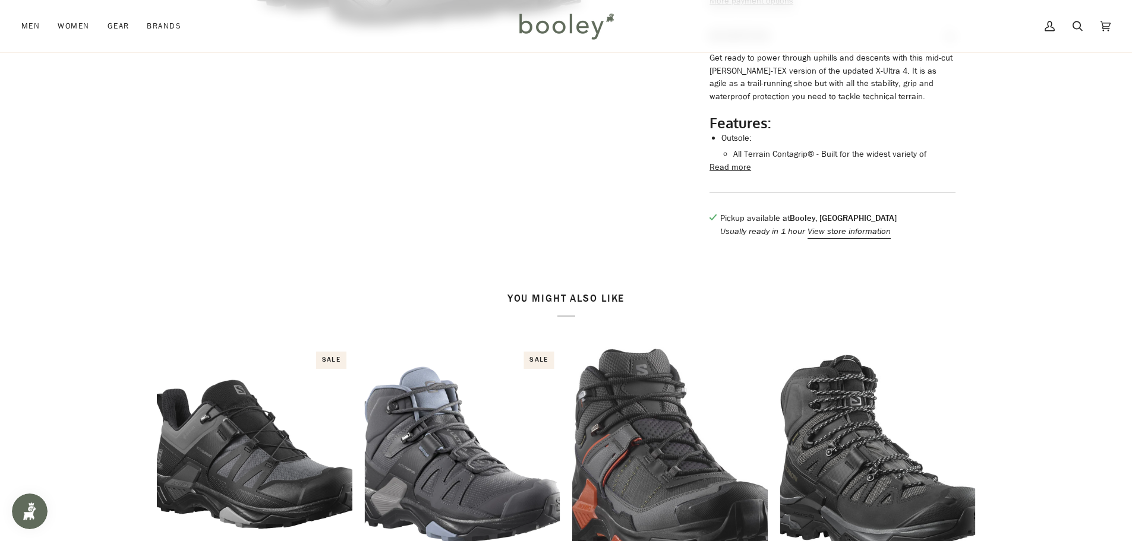
click at [742, 174] on button "Read more" at bounding box center [730, 167] width 42 height 13
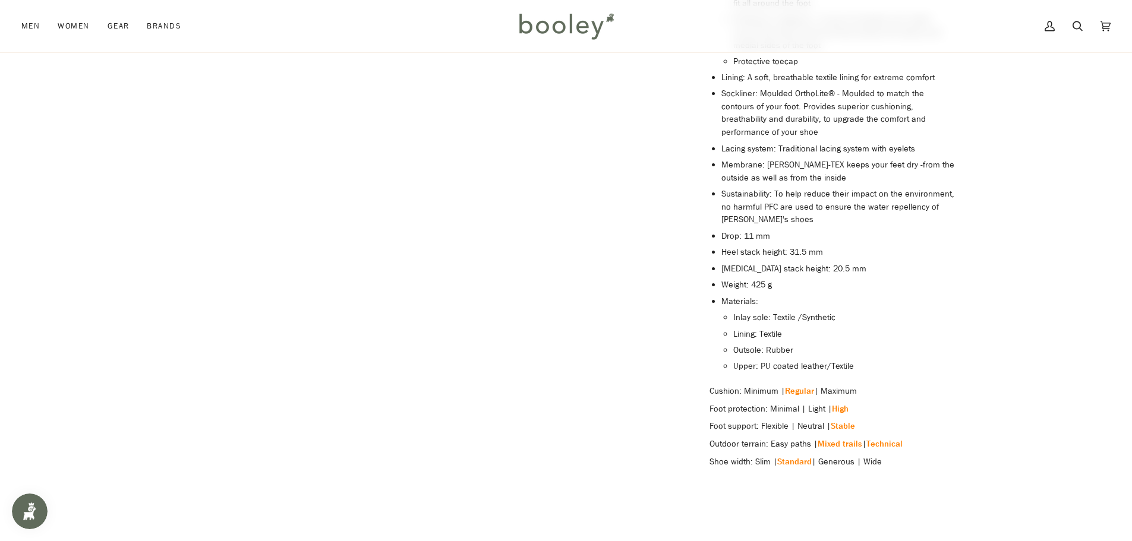
scroll to position [1069, 0]
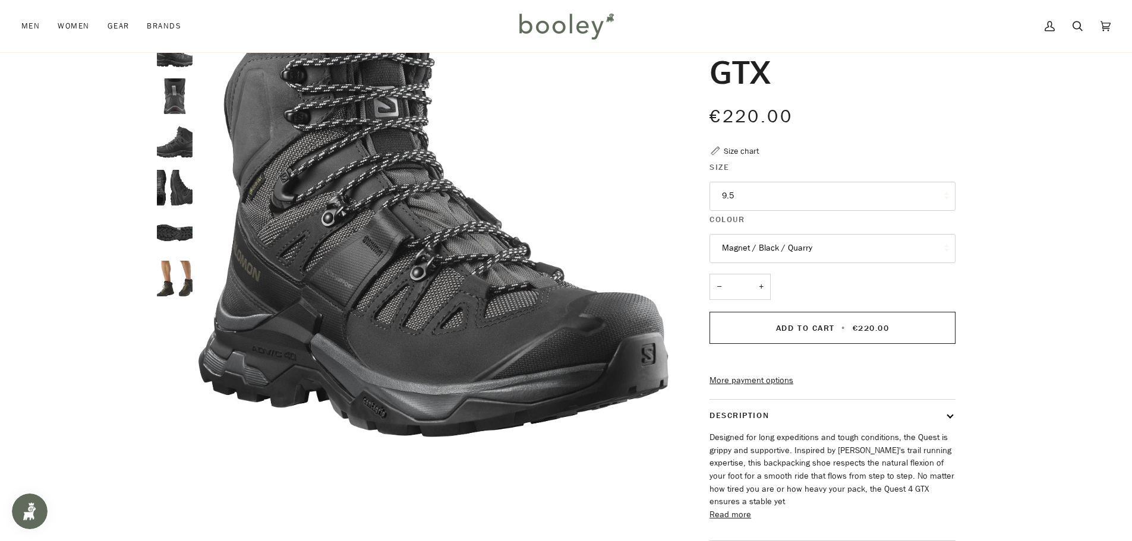
scroll to position [119, 0]
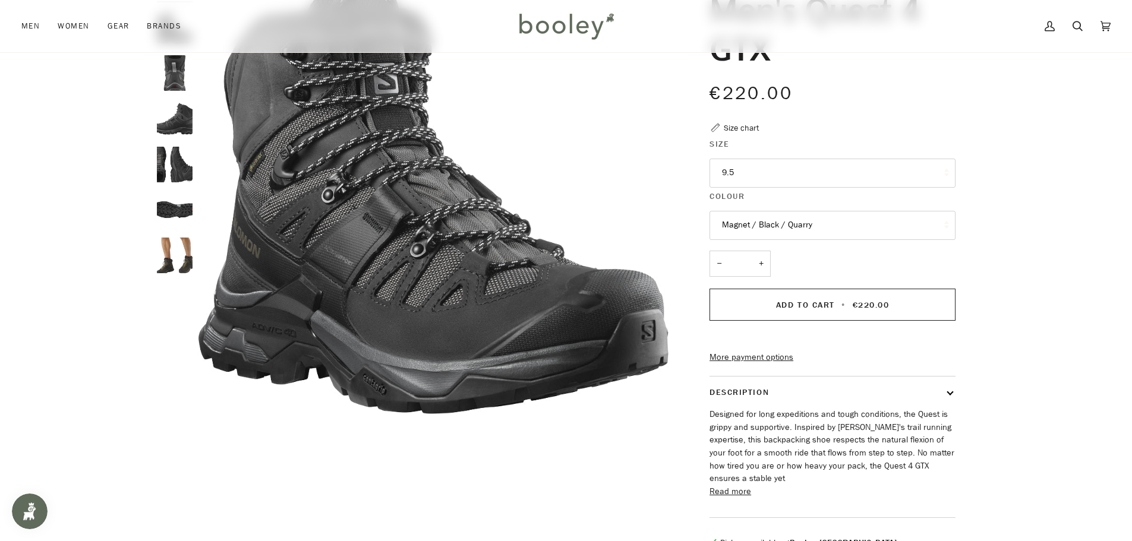
click at [775, 173] on button "9.5" at bounding box center [832, 173] width 246 height 29
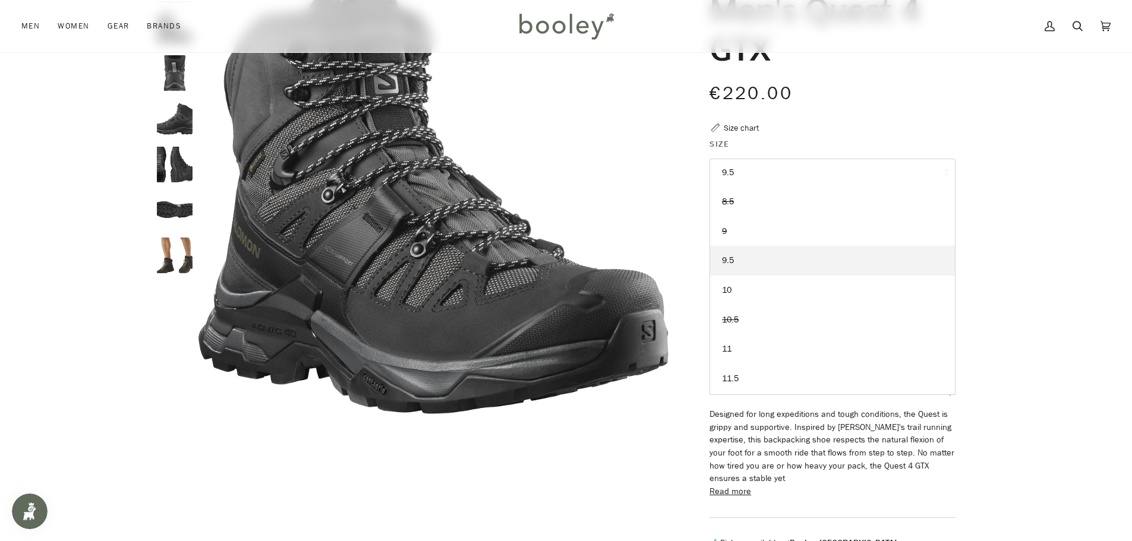
click at [998, 219] on div "Zoom Zoom" at bounding box center [566, 269] width 1132 height 610
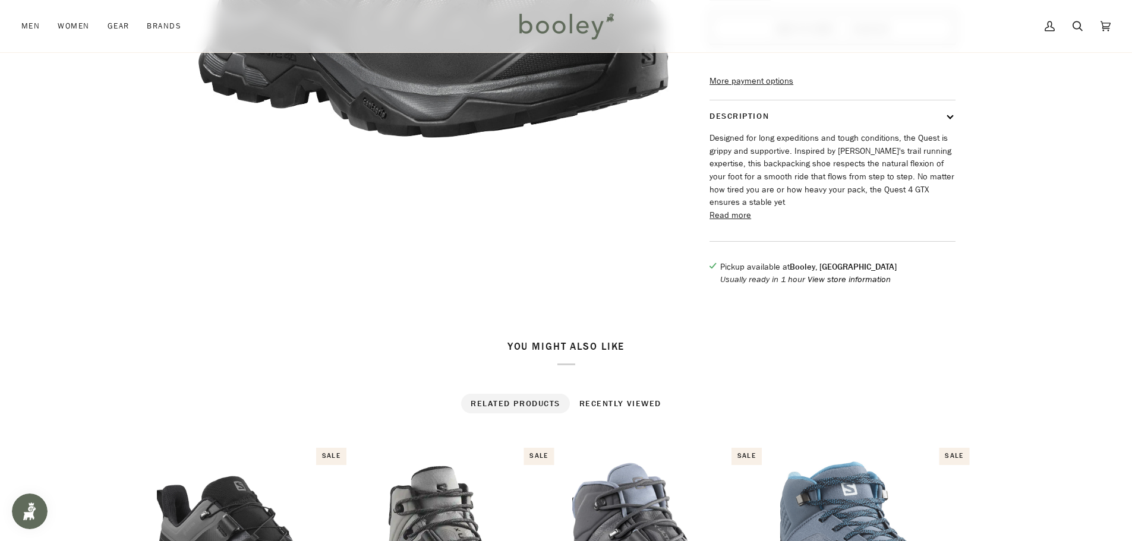
scroll to position [416, 0]
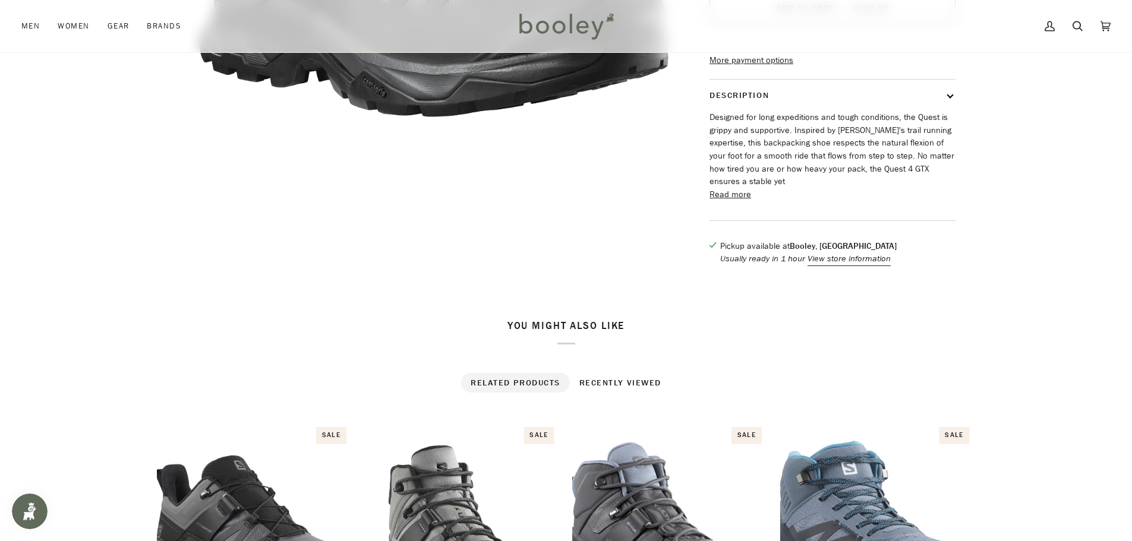
click at [729, 200] on button "Read more" at bounding box center [730, 194] width 42 height 13
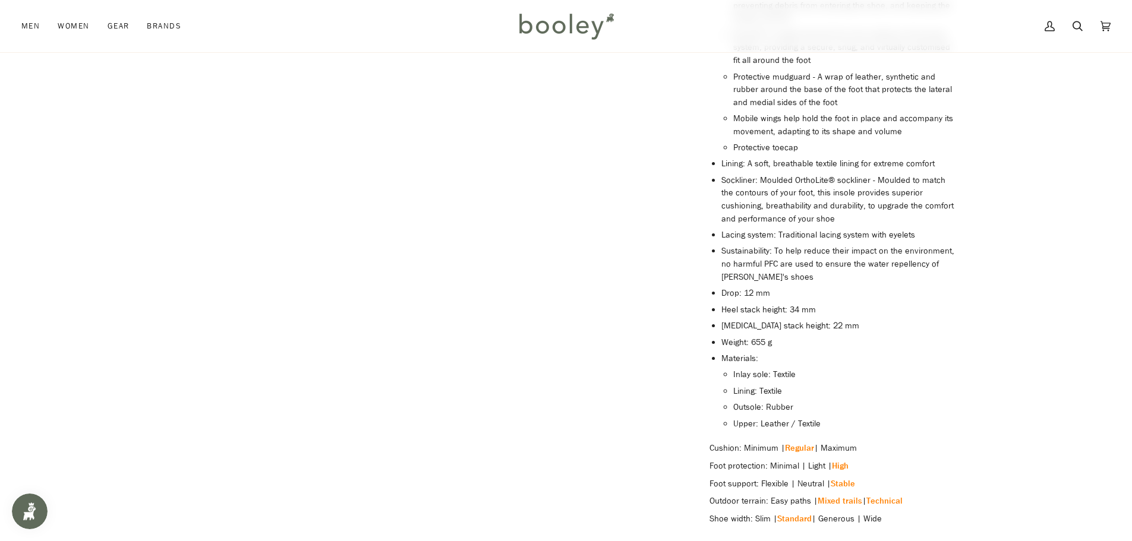
scroll to position [1010, 0]
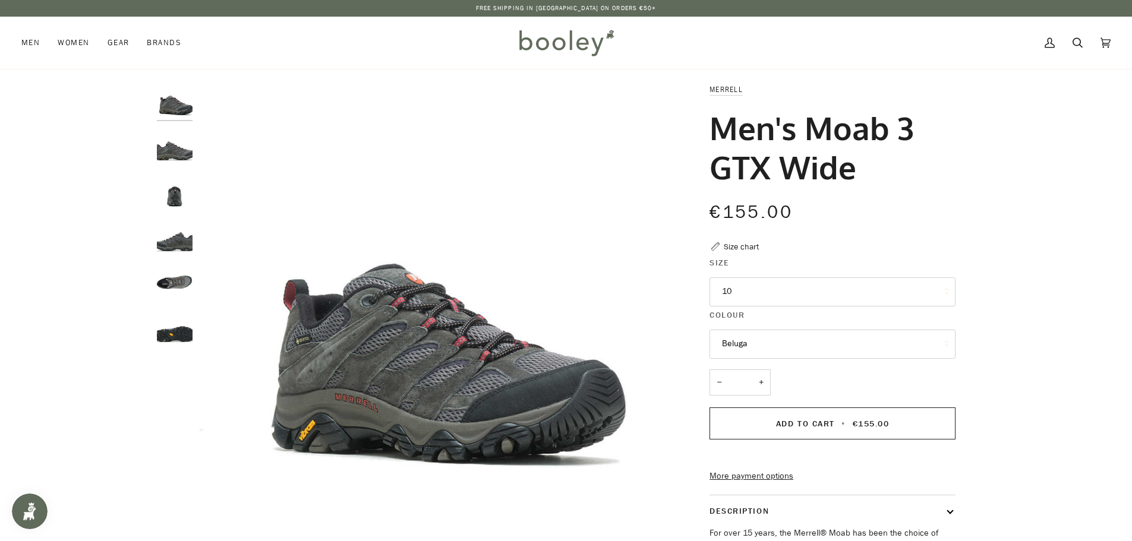
click at [725, 347] on button "Beluga" at bounding box center [832, 344] width 246 height 29
click at [604, 318] on img "Merrell Men's Moab 3 GTX Wide Beluga - Booley Galway" at bounding box center [433, 318] width 470 height 470
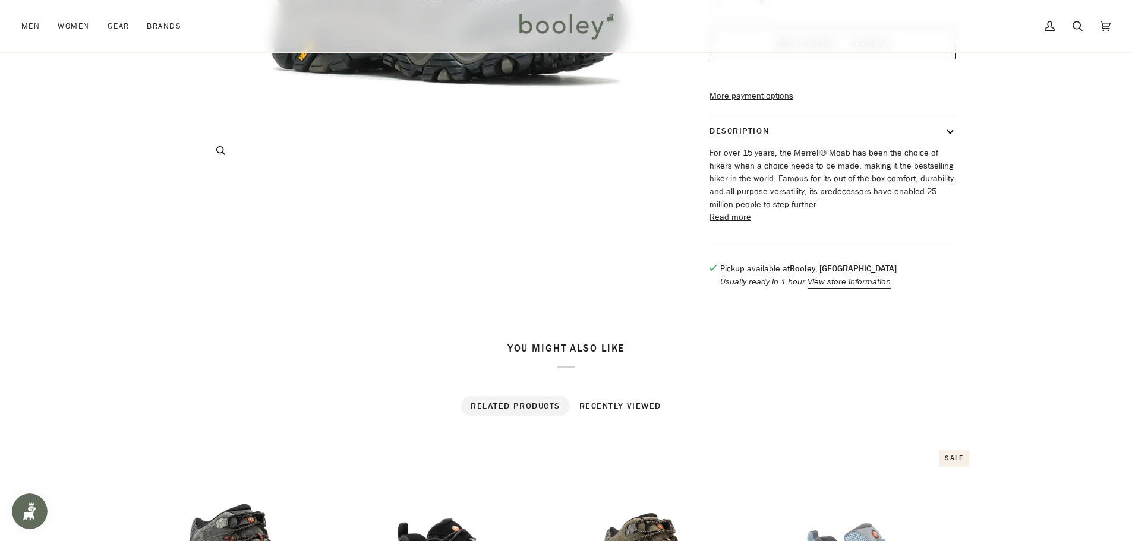
scroll to position [475, 0]
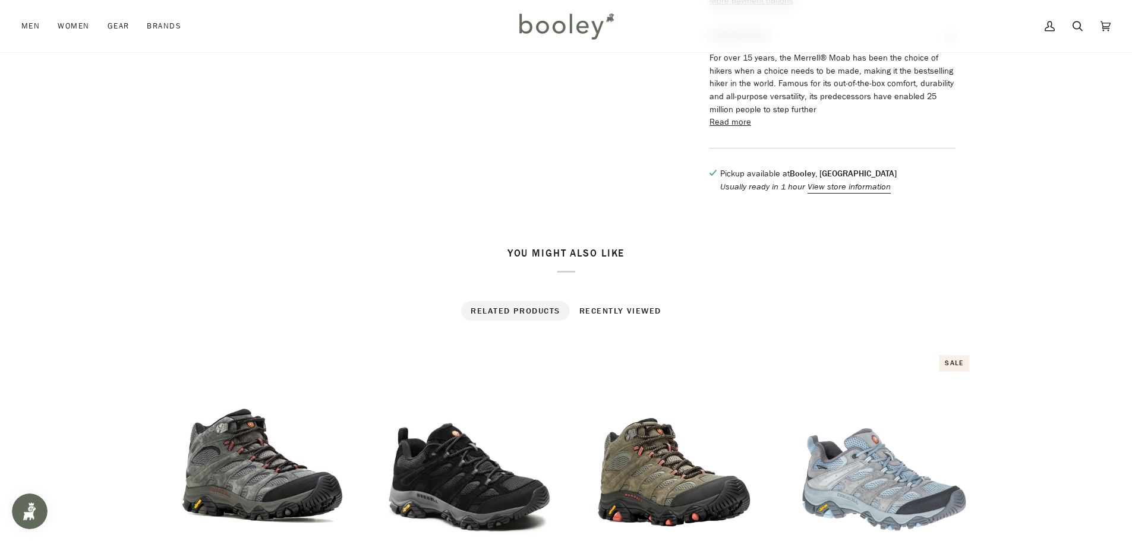
click at [741, 129] on button "Read more" at bounding box center [730, 122] width 42 height 13
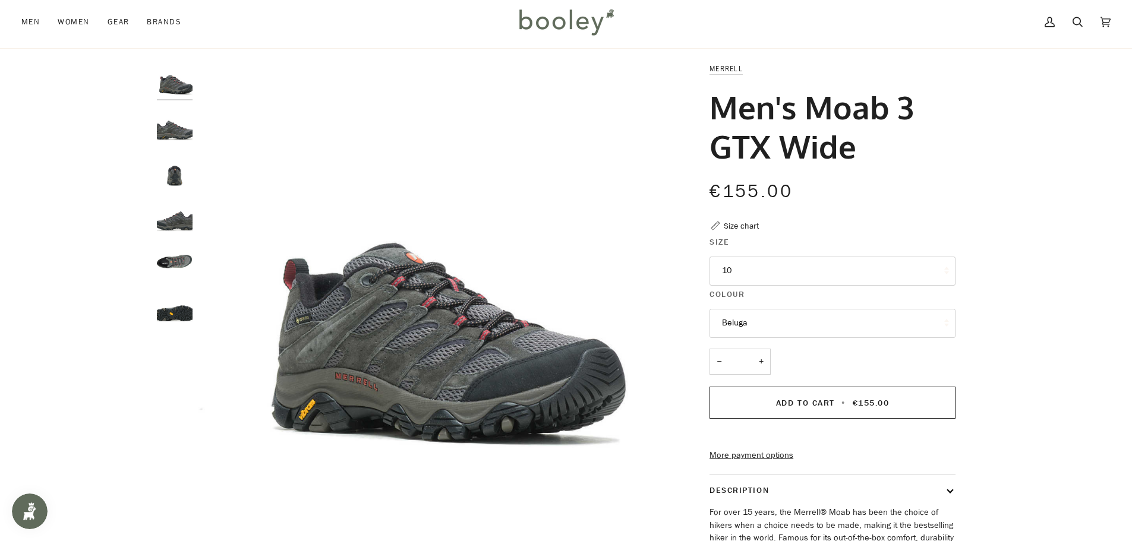
scroll to position [0, 0]
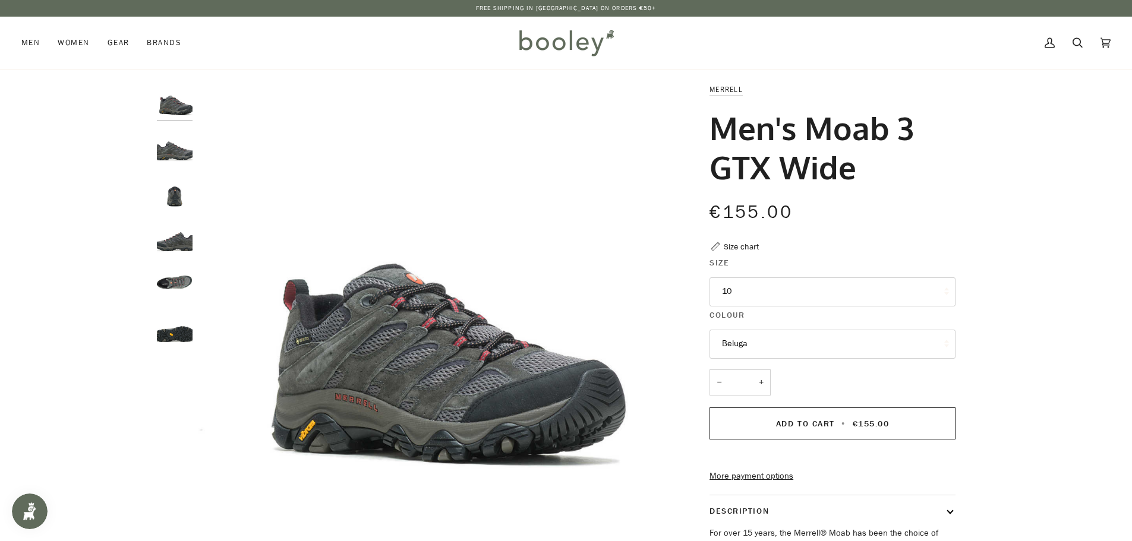
click at [186, 241] on img "Merrell Men's Moab 3 GTX Beluga - Booley Galway" at bounding box center [175, 238] width 36 height 36
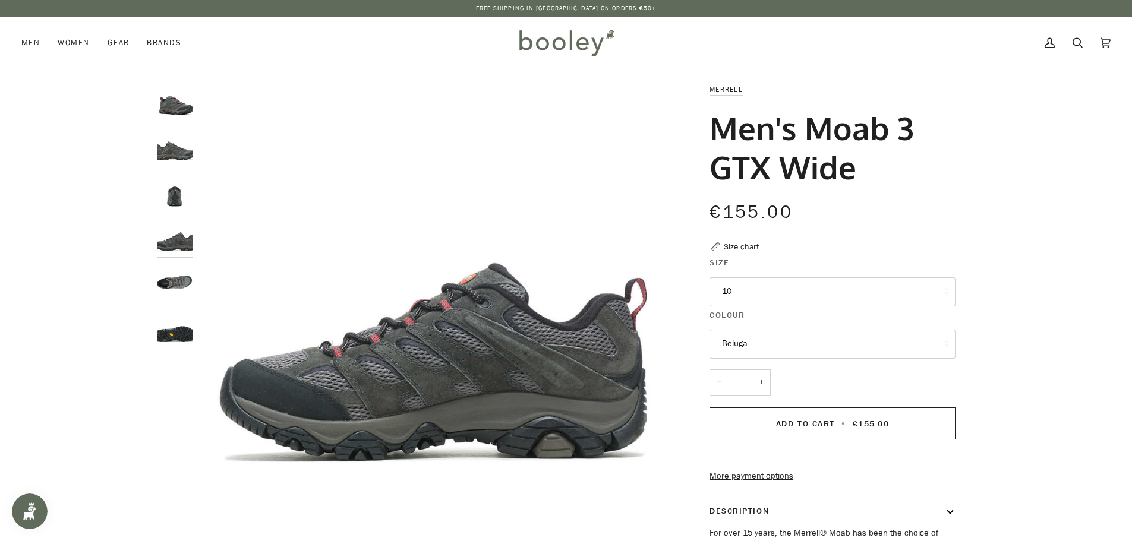
click at [178, 281] on img "Merrell Men's Moab 3 GTX Beluga - Booley Galway" at bounding box center [175, 284] width 36 height 36
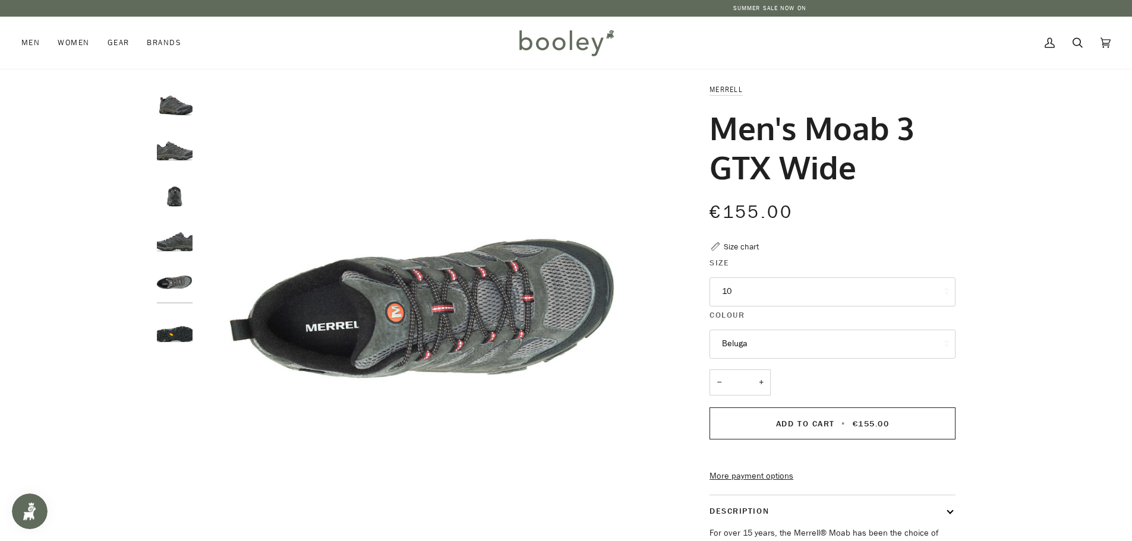
click at [170, 322] on img "Merrell Men's Moab 3 GTX Beluga - Booley Galway" at bounding box center [175, 329] width 36 height 36
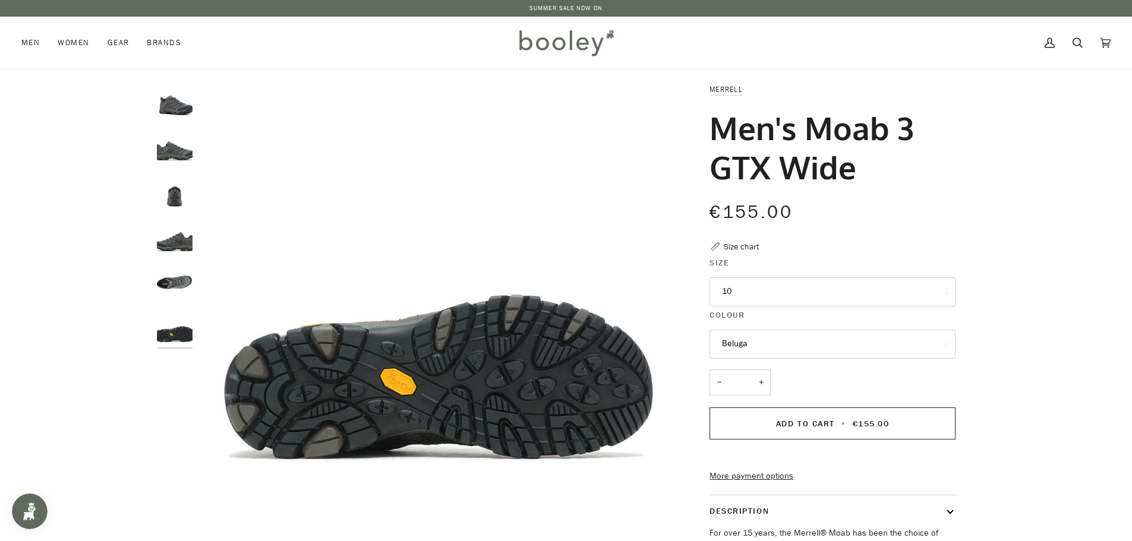
click at [181, 203] on img "Merrell Men's Moab 3 GTX Beluga - Booley Galway" at bounding box center [175, 192] width 36 height 36
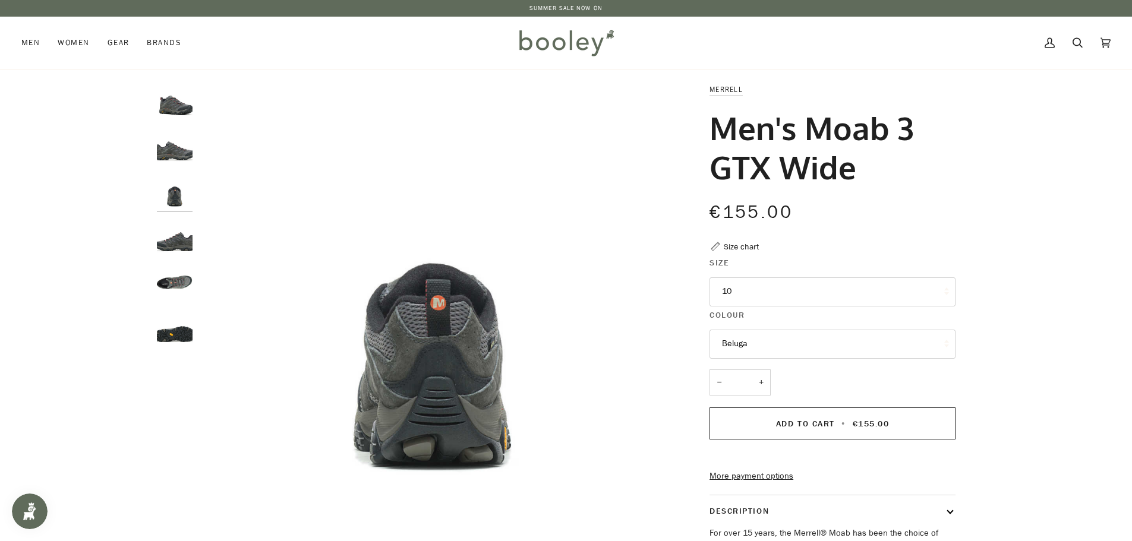
click at [181, 145] on img "Merrell Men's Moab 3 GTX Beluga - Booley Galway" at bounding box center [175, 147] width 36 height 36
